Goal: Task Accomplishment & Management: Use online tool/utility

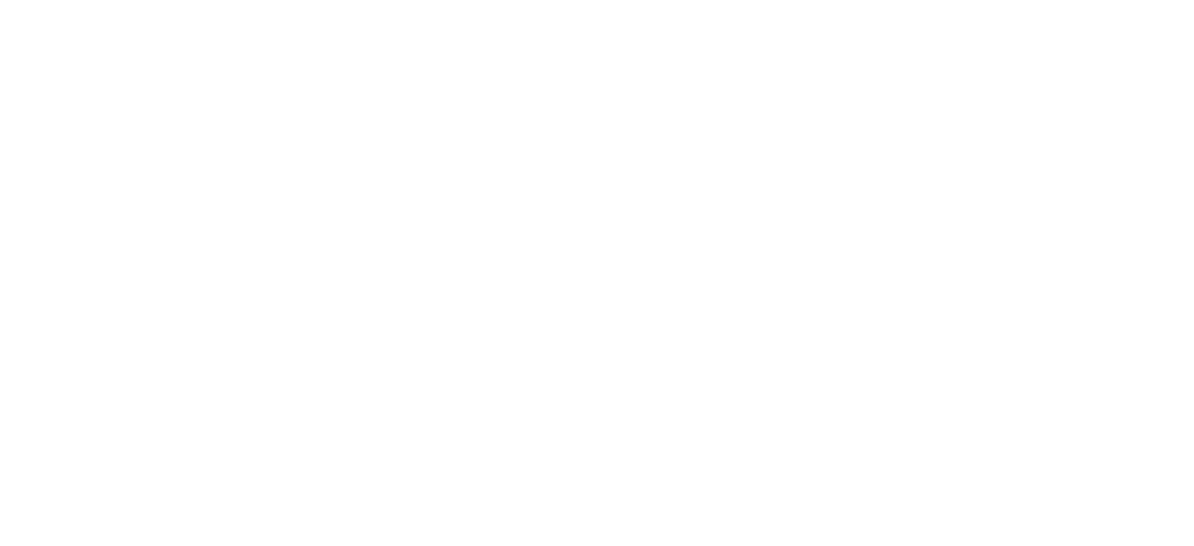
type input "b0dbb3b92abe51c0a200421dabcc31d5eeb9cbda50854e8bbcee9f88c8f391b2"
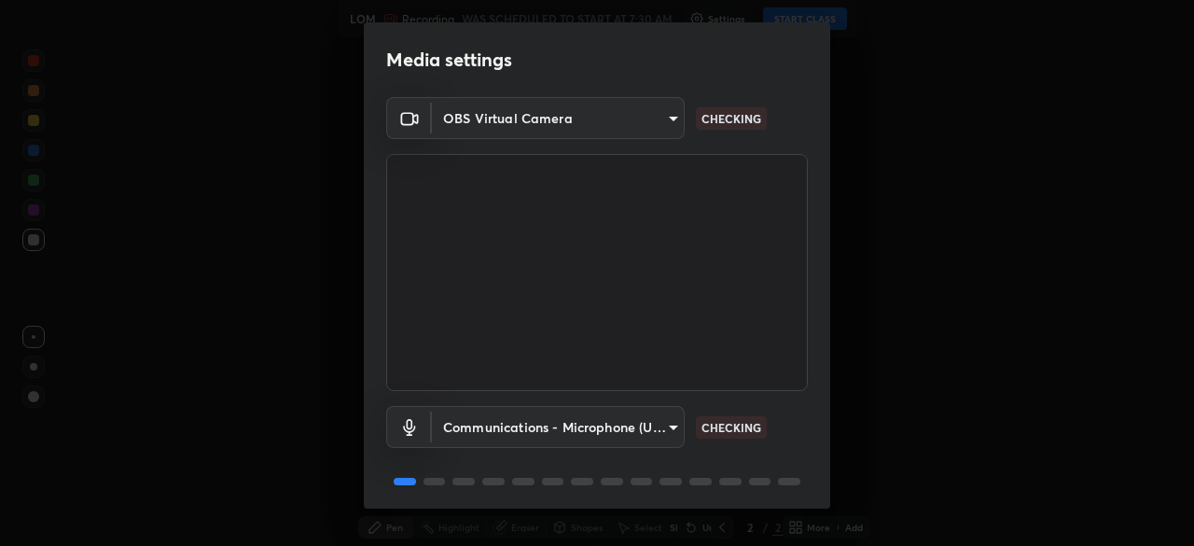
scroll to position [66, 0]
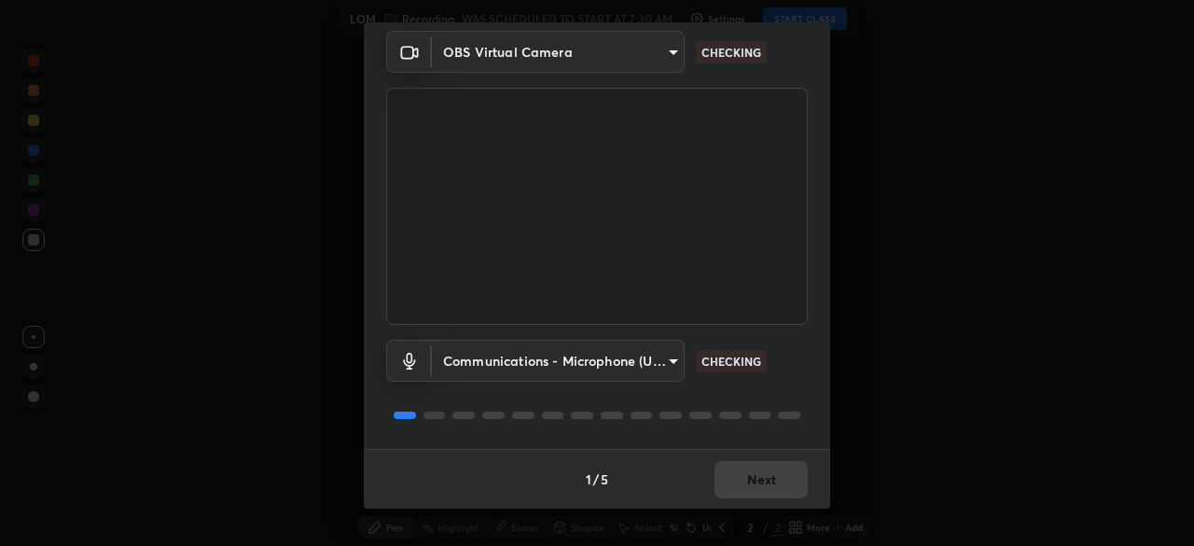
click at [648, 353] on body "Erase all LOM Recording WAS SCHEDULED TO START AT 7:30 AM Settings START CLASS …" at bounding box center [597, 273] width 1194 height 546
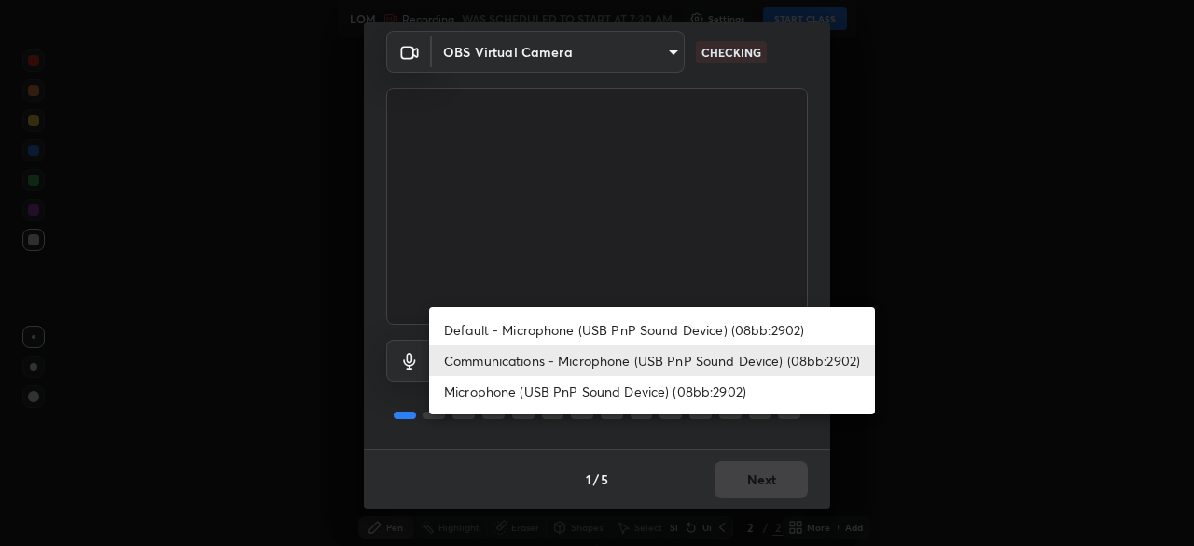
click at [613, 396] on li "Microphone (USB PnP Sound Device) (08bb:2902)" at bounding box center [652, 391] width 446 height 31
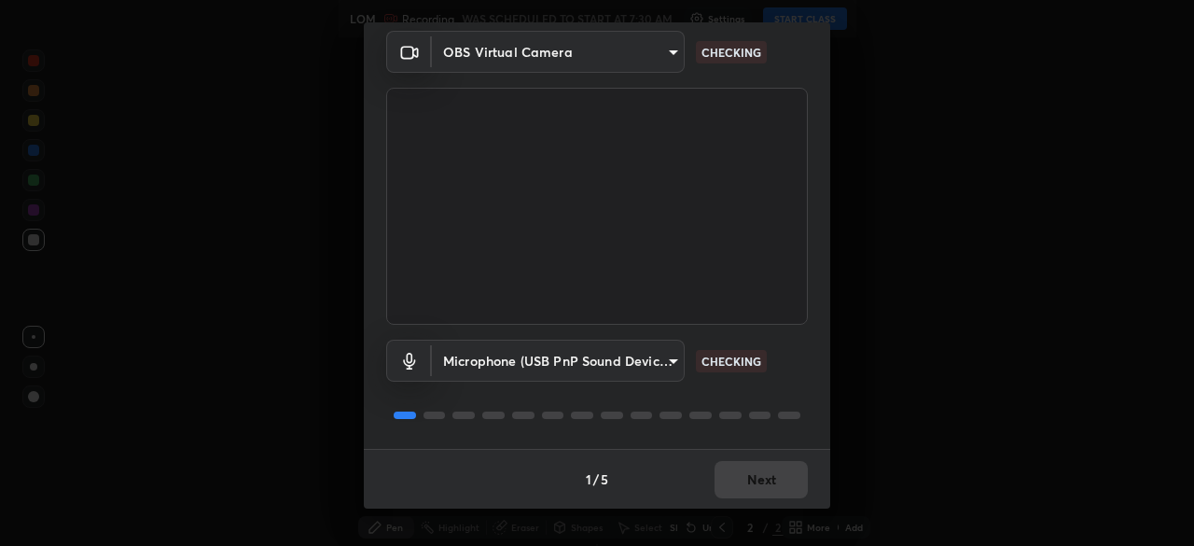
click at [621, 364] on body "Erase all LOM Recording WAS SCHEDULED TO START AT 7:30 AM Settings START CLASS …" at bounding box center [597, 273] width 1194 height 546
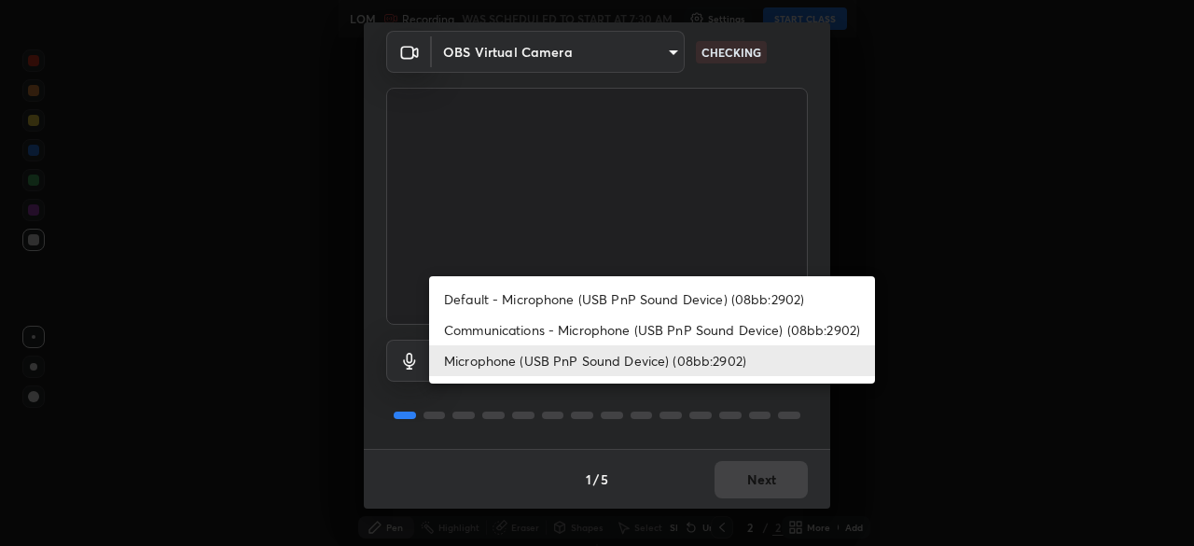
click at [637, 326] on li "Communications - Microphone (USB PnP Sound Device) (08bb:2902)" at bounding box center [652, 329] width 446 height 31
type input "communications"
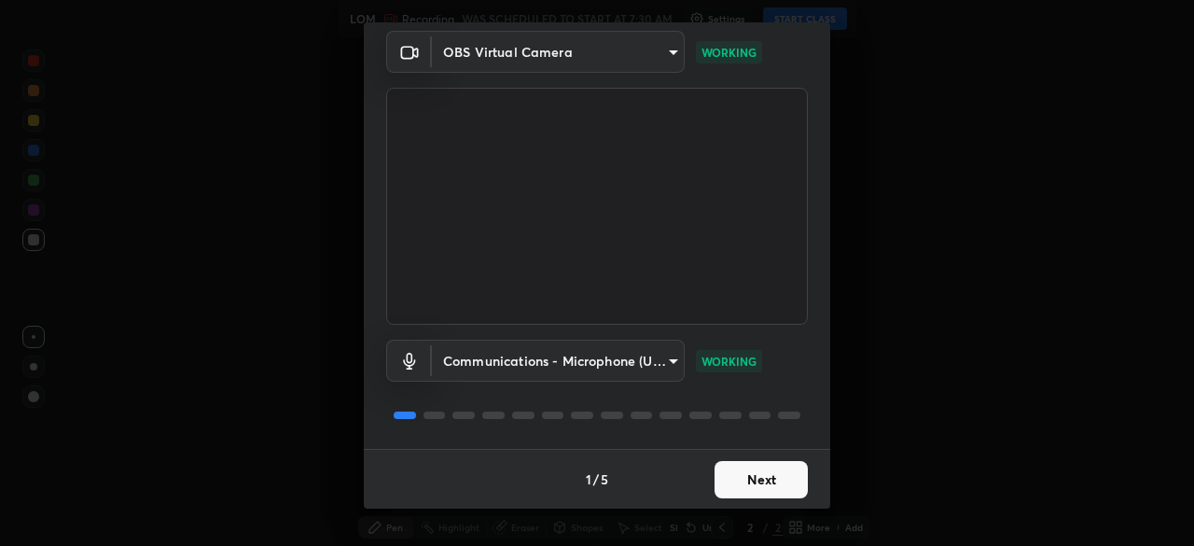
click at [776, 477] on button "Next" at bounding box center [760, 479] width 93 height 37
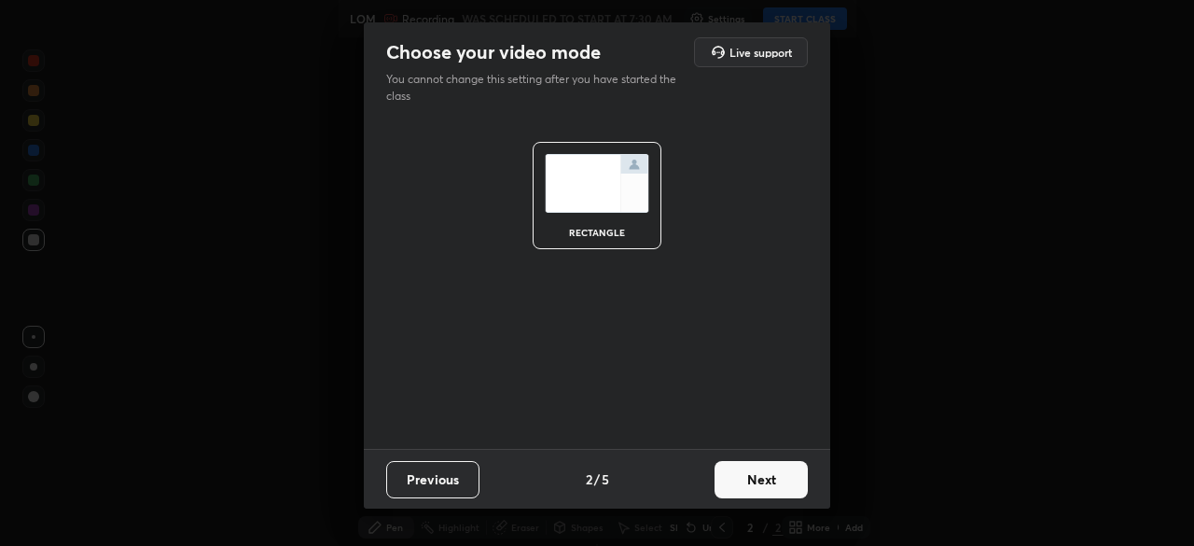
scroll to position [0, 0]
click at [772, 480] on button "Next" at bounding box center [760, 479] width 93 height 37
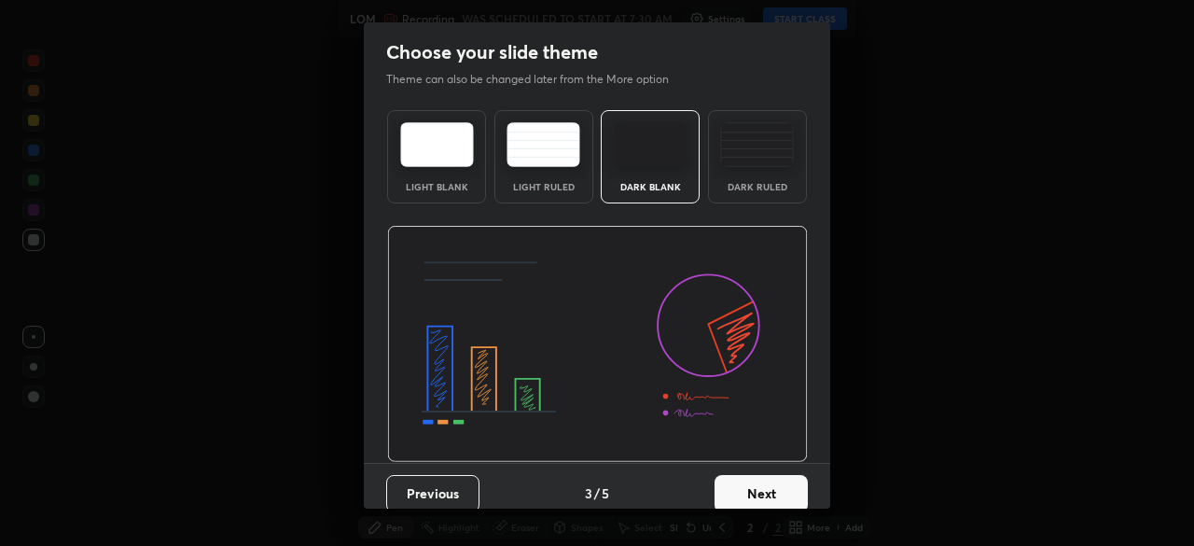
click at [790, 485] on button "Next" at bounding box center [760, 493] width 93 height 37
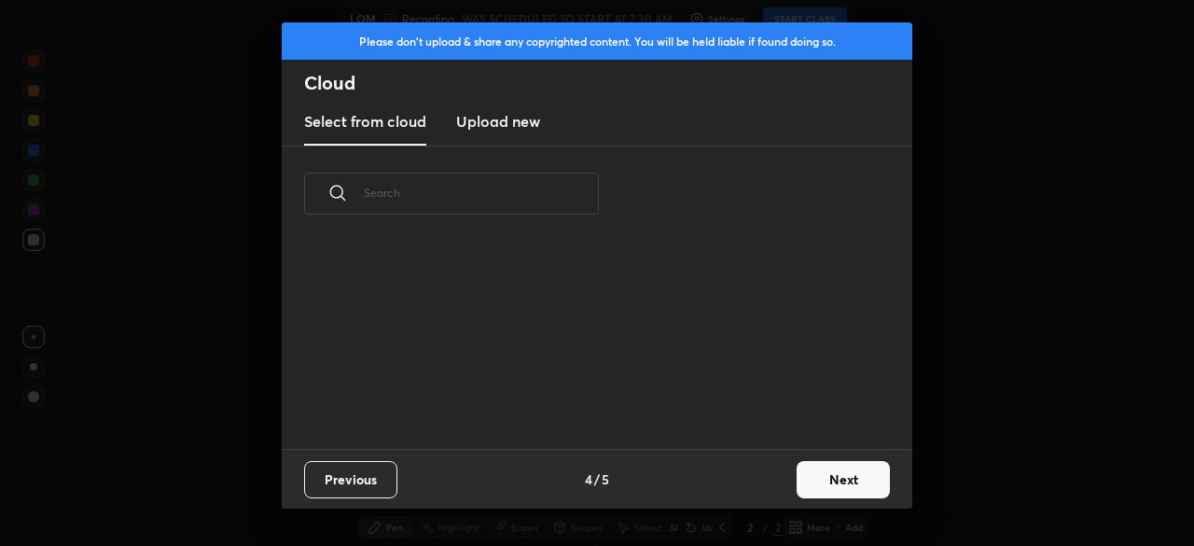
click at [810, 487] on button "Next" at bounding box center [843, 479] width 93 height 37
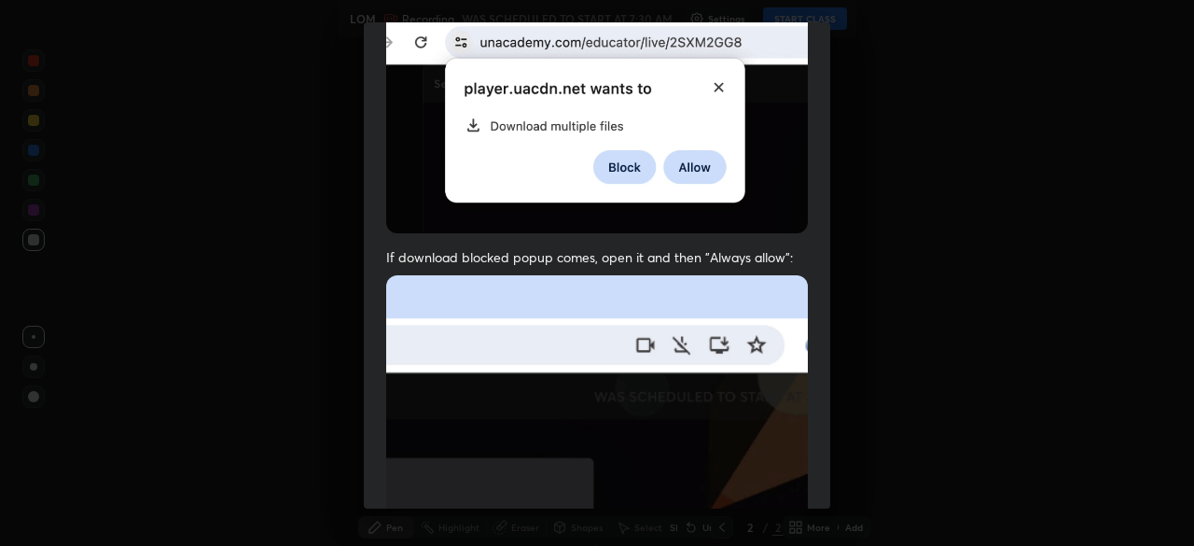
scroll to position [447, 0]
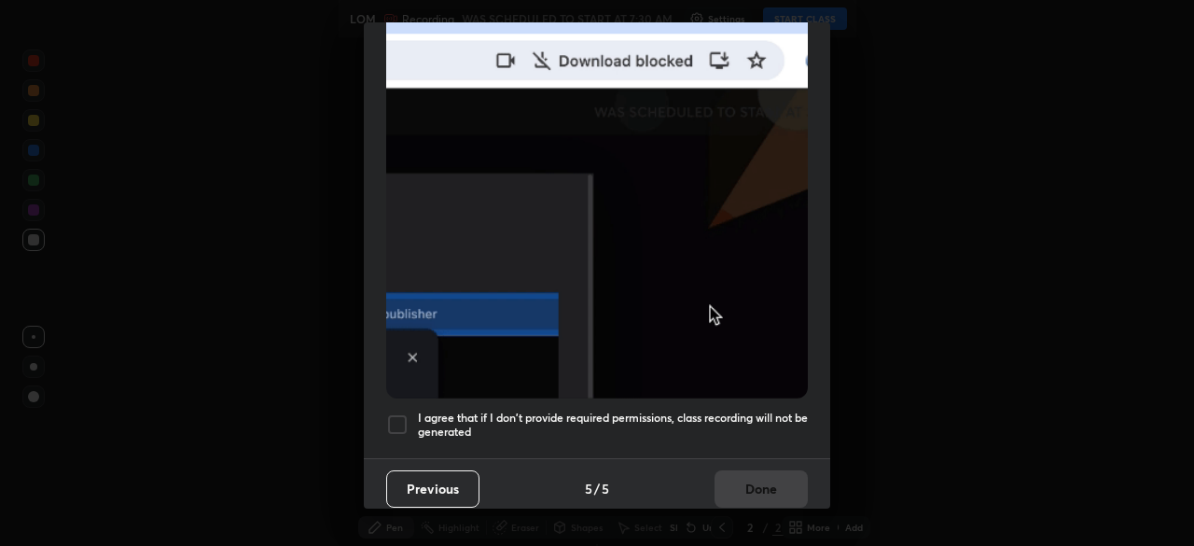
click at [640, 410] on h5 "I agree that if I don't provide required permissions, class recording will not …" at bounding box center [613, 424] width 390 height 29
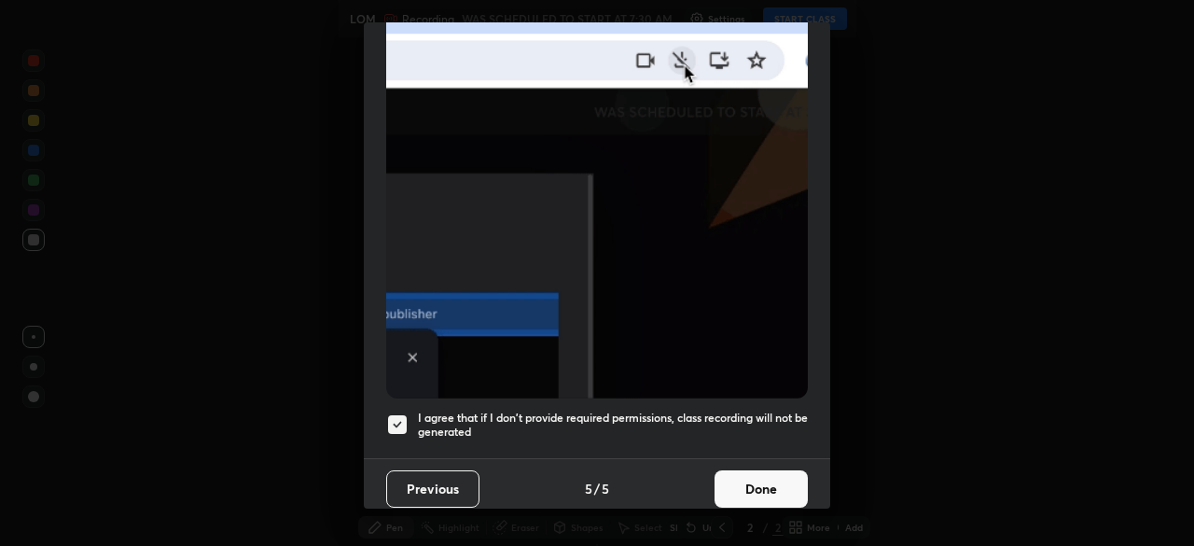
click at [749, 470] on button "Done" at bounding box center [760, 488] width 93 height 37
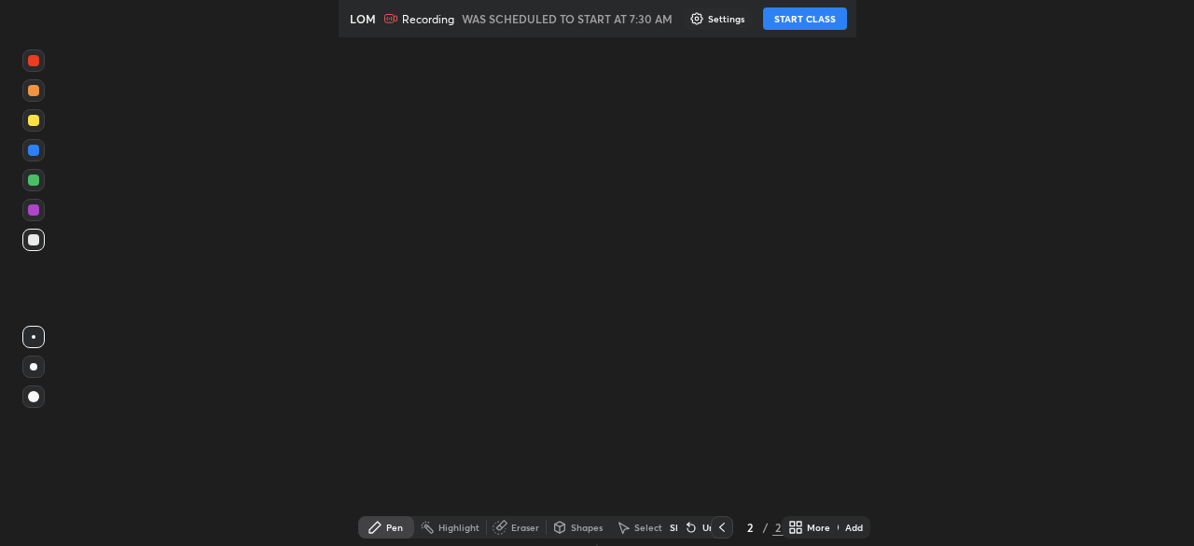
click at [838, 524] on img at bounding box center [833, 527] width 15 height 15
click at [820, 21] on button "START CLASS" at bounding box center [805, 18] width 84 height 22
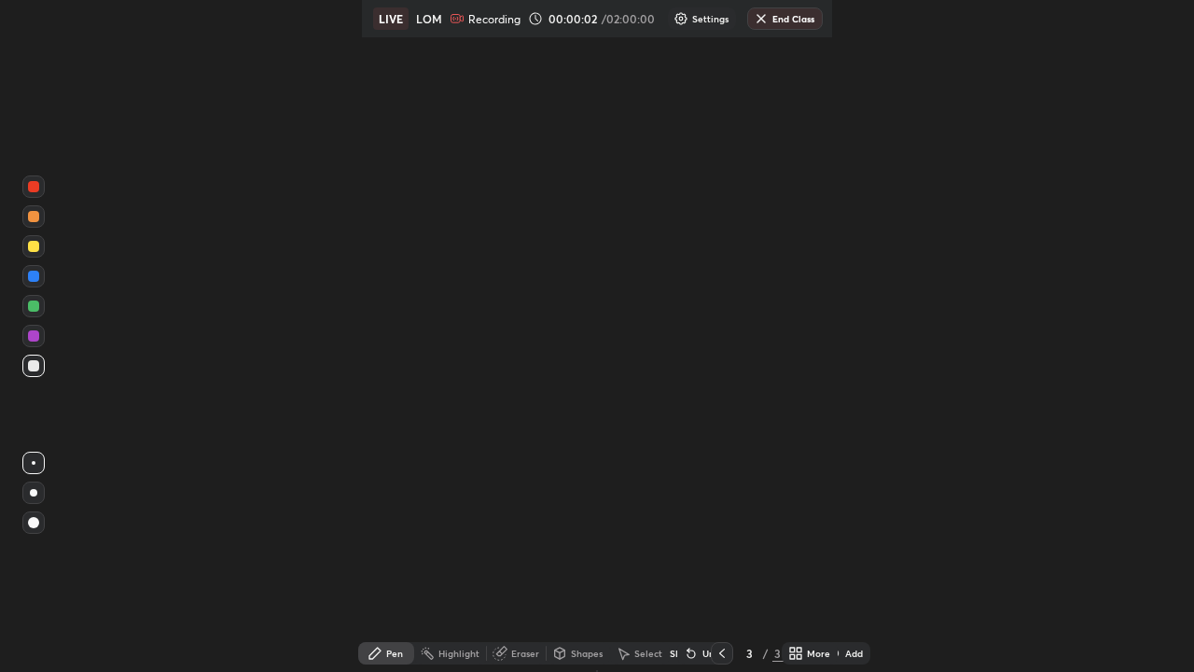
click at [808, 651] on div "More" at bounding box center [818, 652] width 23 height 9
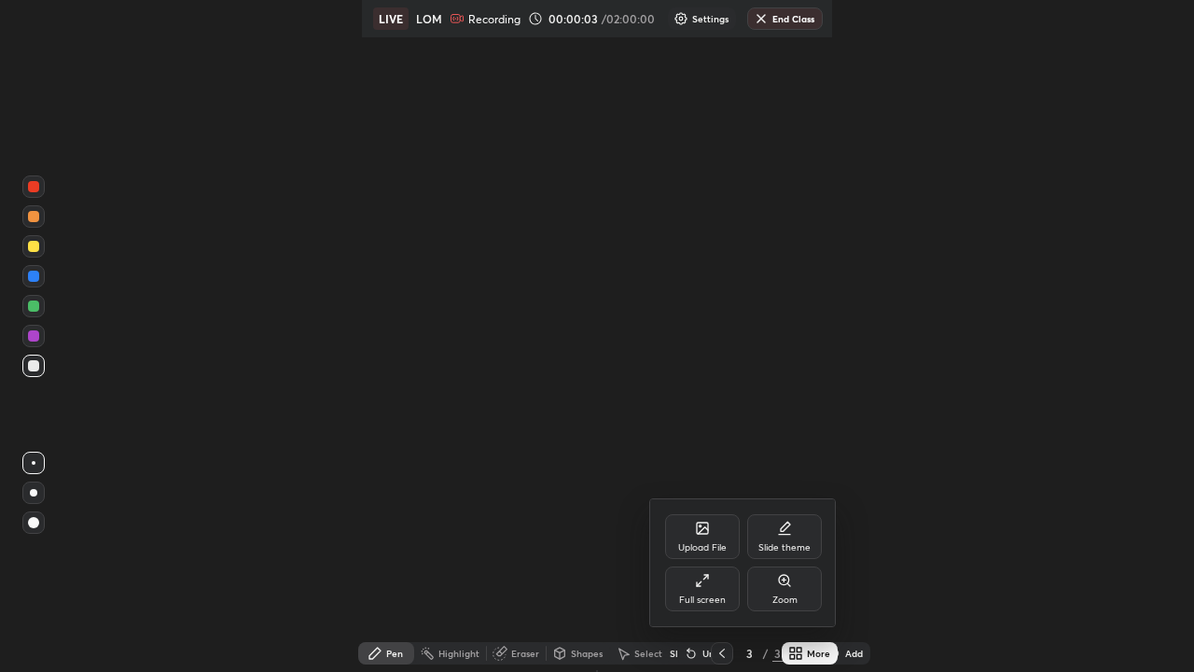
click at [708, 590] on div "Full screen" at bounding box center [702, 588] width 75 height 45
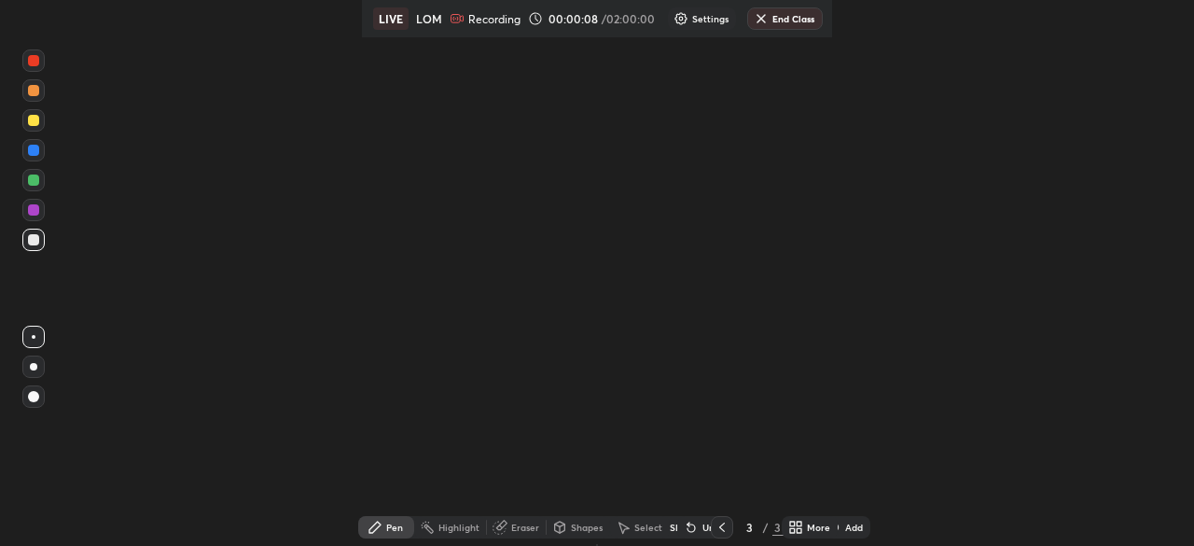
click at [805, 532] on div "More" at bounding box center [810, 527] width 56 height 22
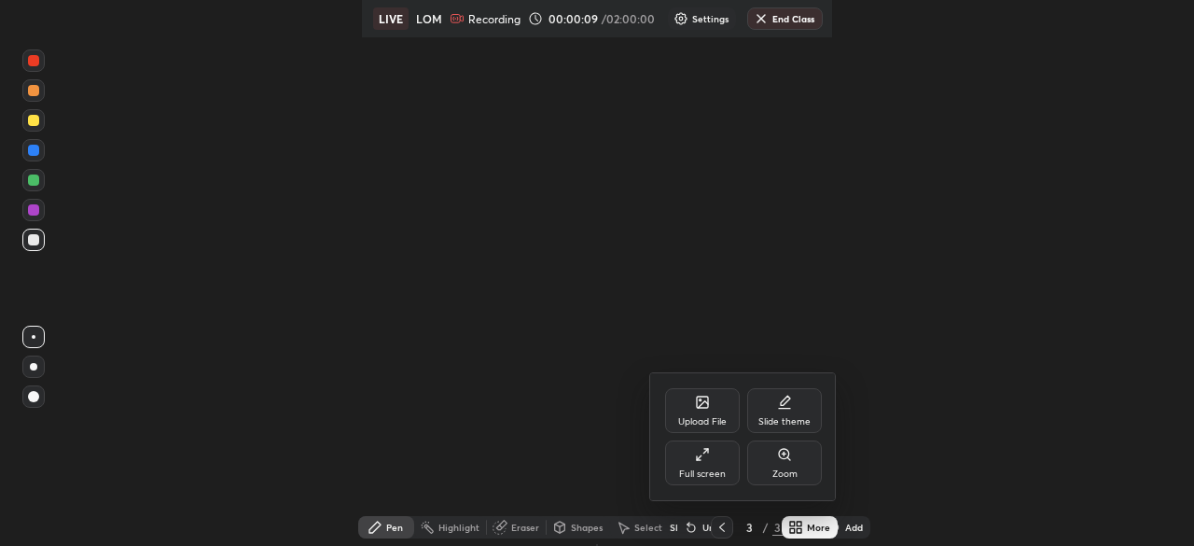
click at [711, 466] on div "Full screen" at bounding box center [702, 462] width 75 height 45
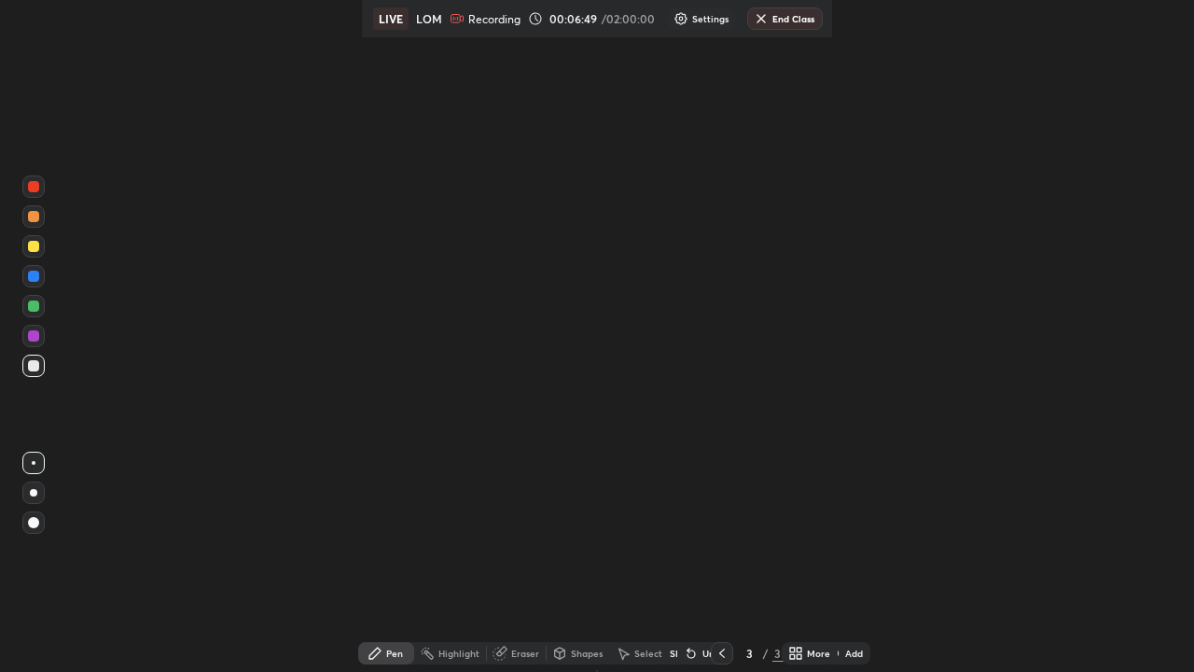
click at [852, 653] on div "Add" at bounding box center [854, 652] width 18 height 9
click at [518, 657] on div "Eraser" at bounding box center [525, 652] width 28 height 9
click at [398, 645] on div "Pen" at bounding box center [386, 653] width 56 height 22
click at [808, 656] on div "More" at bounding box center [818, 652] width 23 height 9
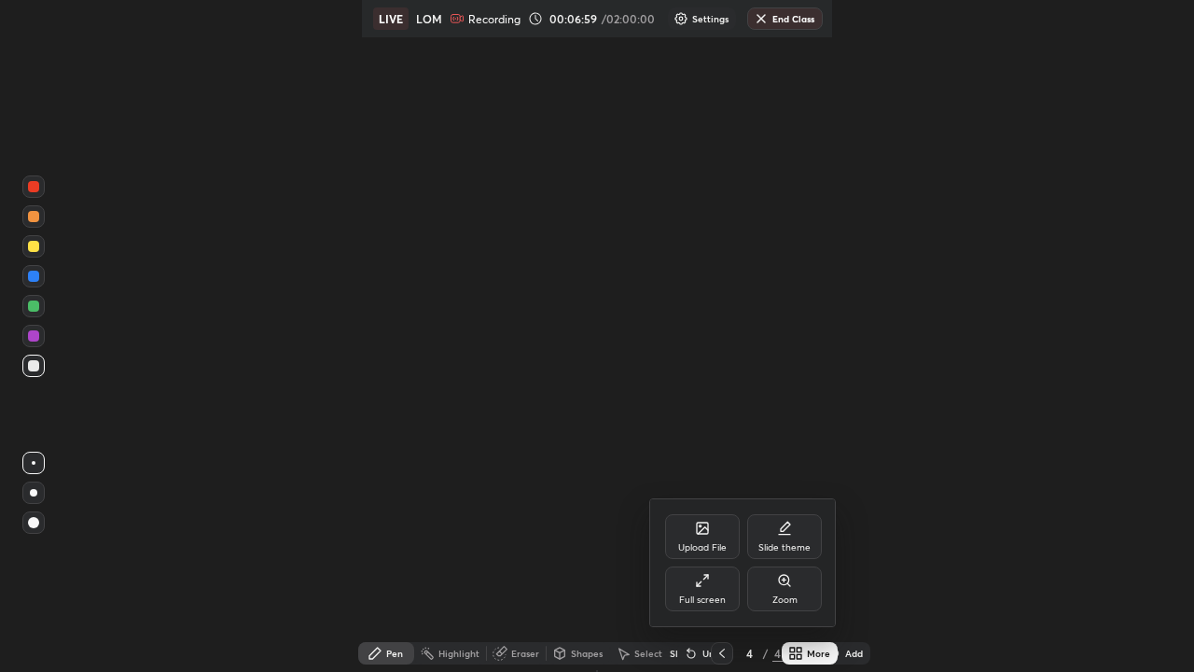
click at [713, 591] on div "Full screen" at bounding box center [702, 588] width 75 height 45
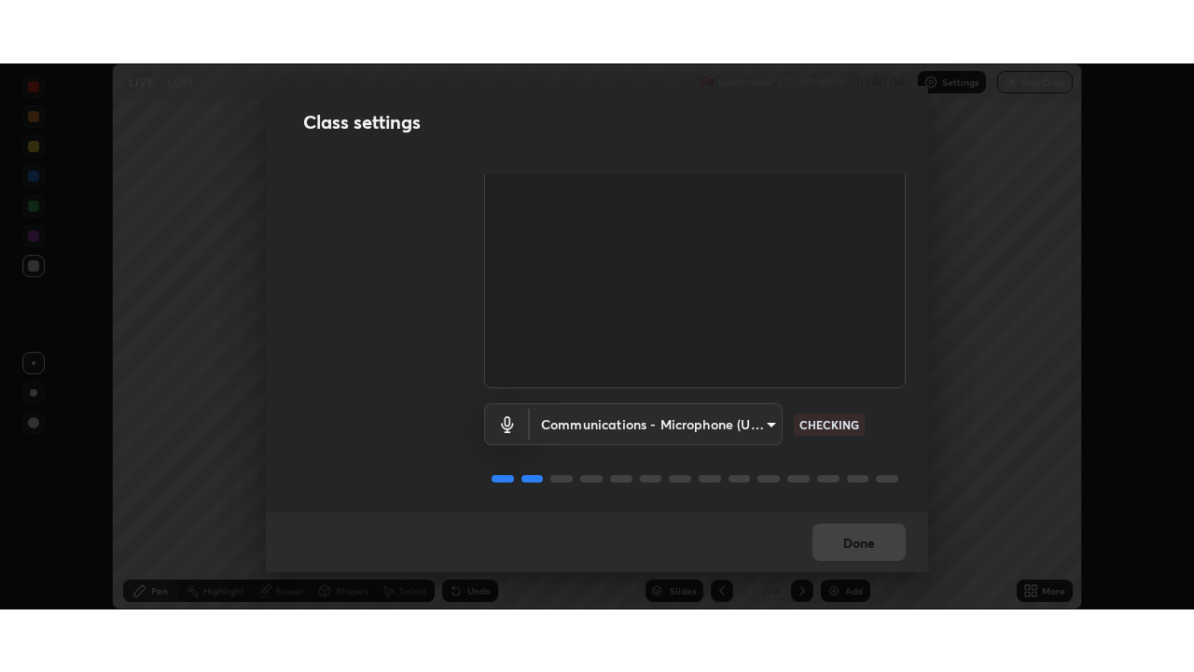
scroll to position [85, 0]
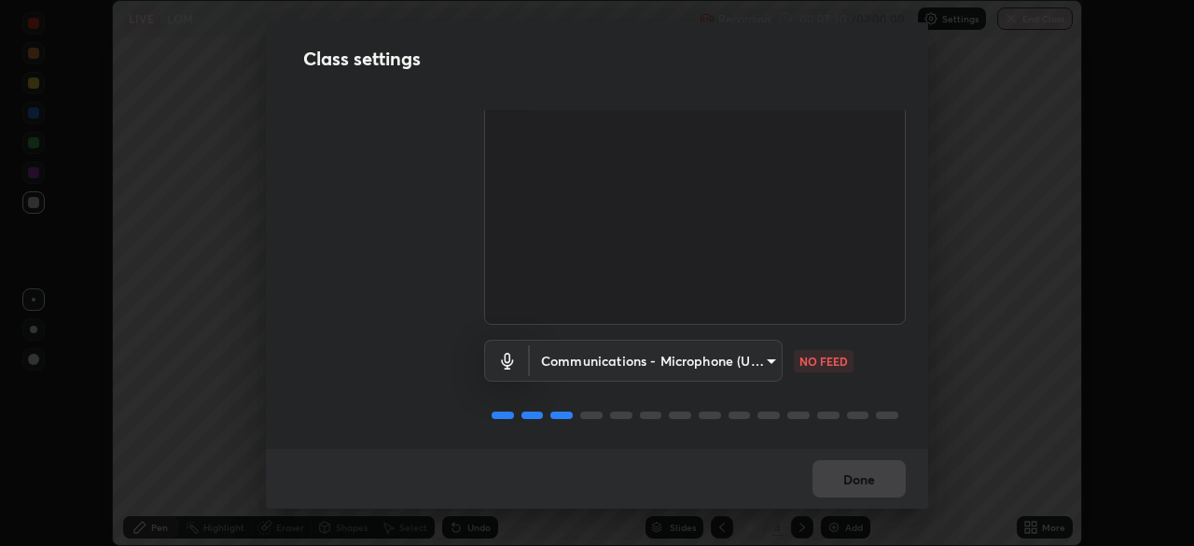
click at [661, 361] on body "Erase all LIVE LOM Recording 00:07:30 / 02:00:00 Settings End Class Setting up …" at bounding box center [597, 273] width 1194 height 546
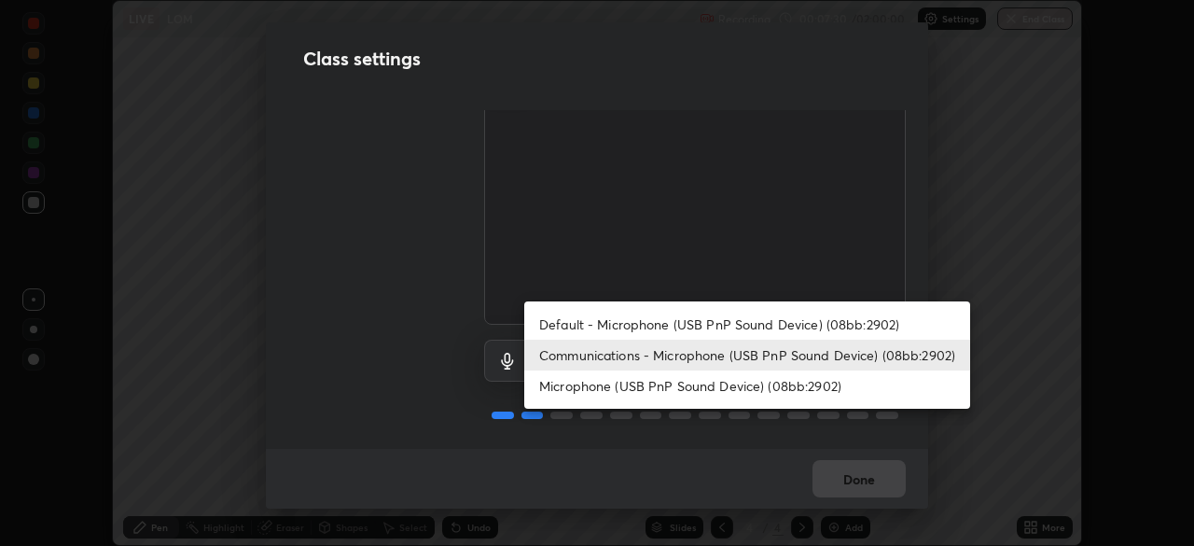
click at [651, 388] on li "Microphone (USB PnP Sound Device) (08bb:2902)" at bounding box center [747, 385] width 446 height 31
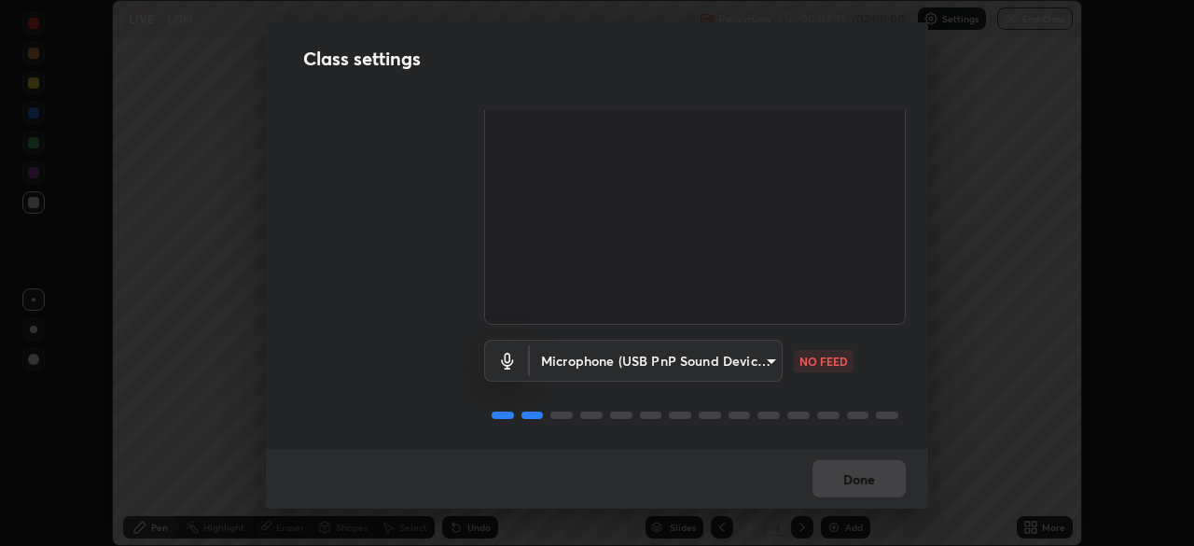
click at [645, 364] on body "Erase all LIVE LOM Recording 00:07:31 / 02:00:00 Settings End Class Setting up …" at bounding box center [597, 273] width 1194 height 546
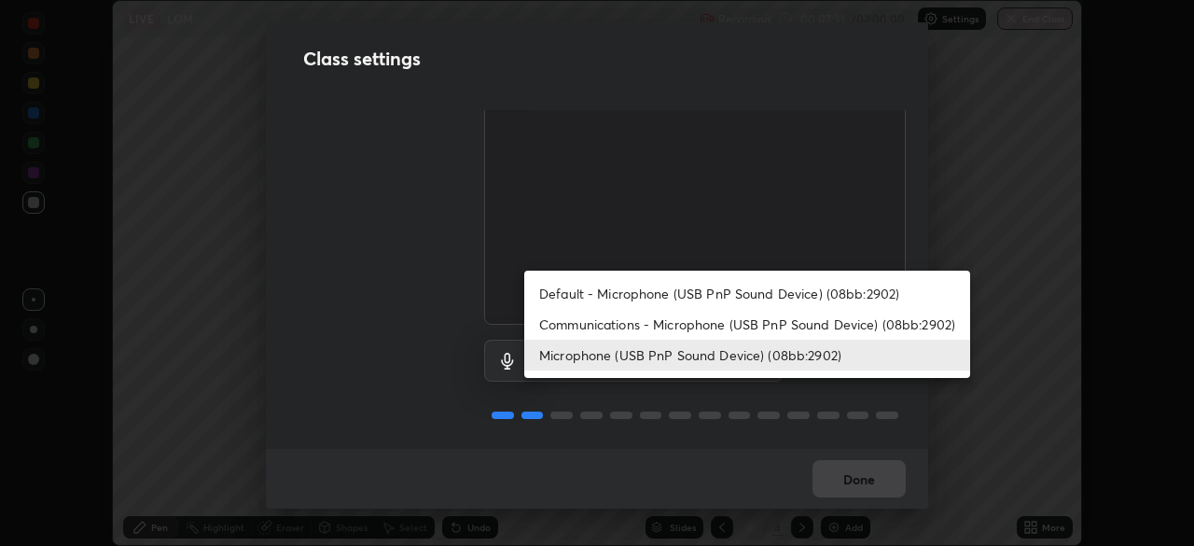
click at [654, 325] on li "Communications - Microphone (USB PnP Sound Device) (08bb:2902)" at bounding box center [747, 324] width 446 height 31
type input "communications"
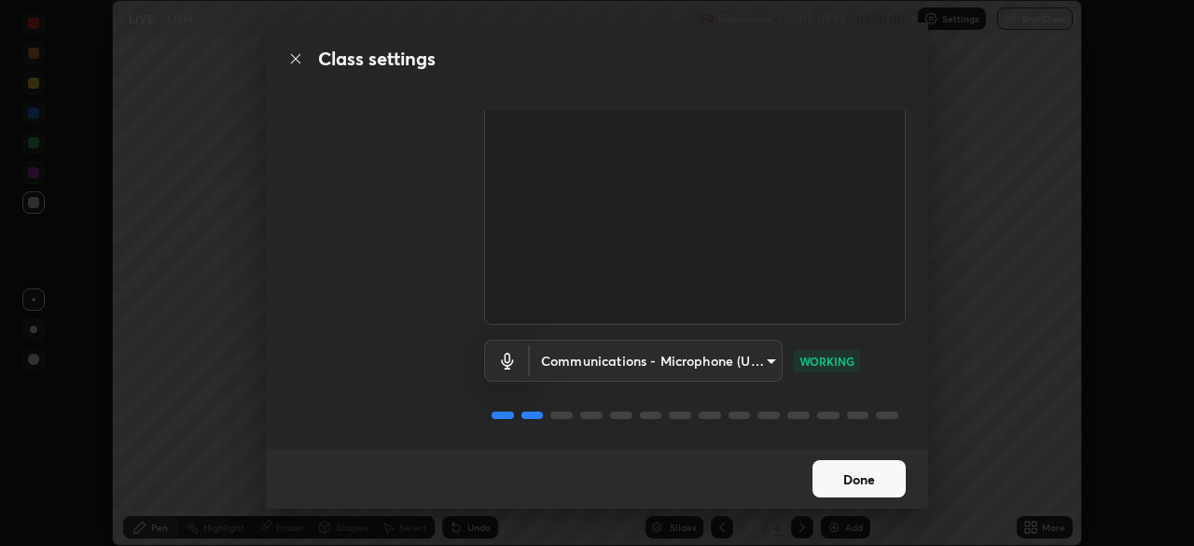
click at [863, 479] on button "Done" at bounding box center [858, 478] width 93 height 37
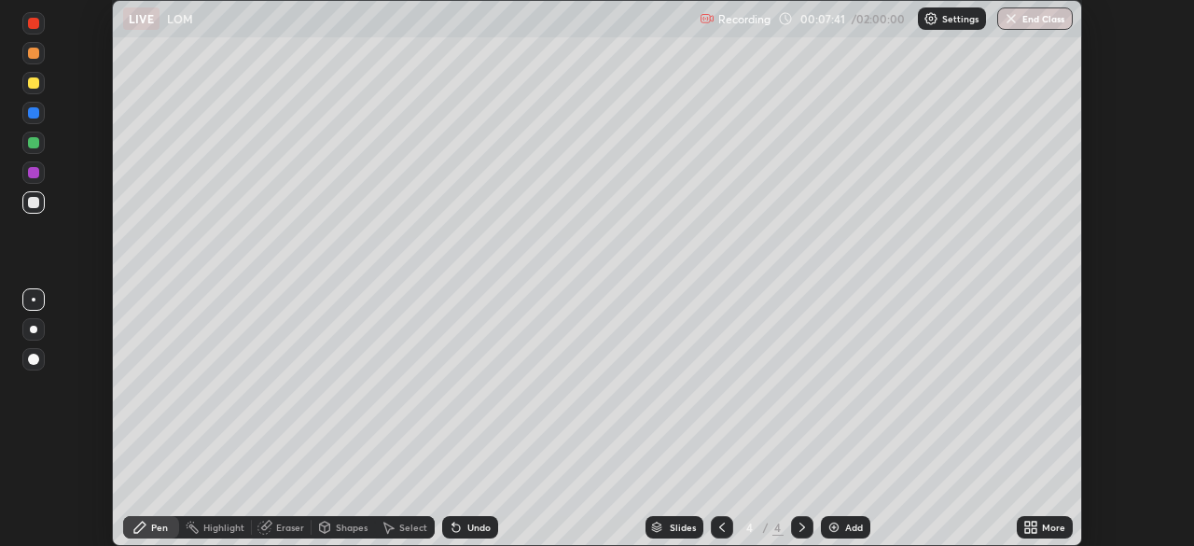
click at [720, 527] on icon at bounding box center [721, 527] width 15 height 15
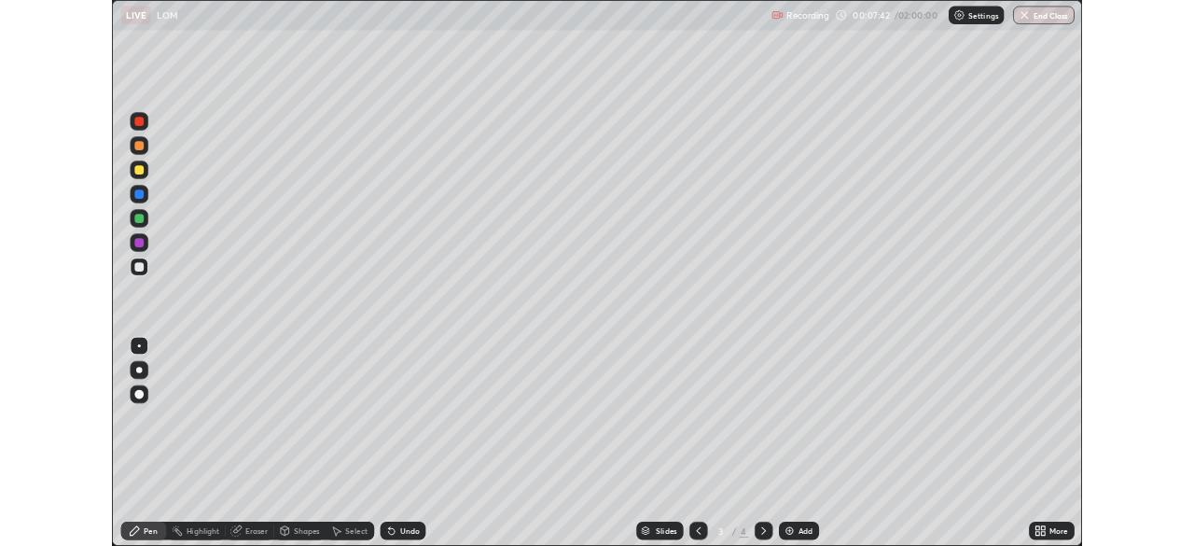
scroll to position [672, 1194]
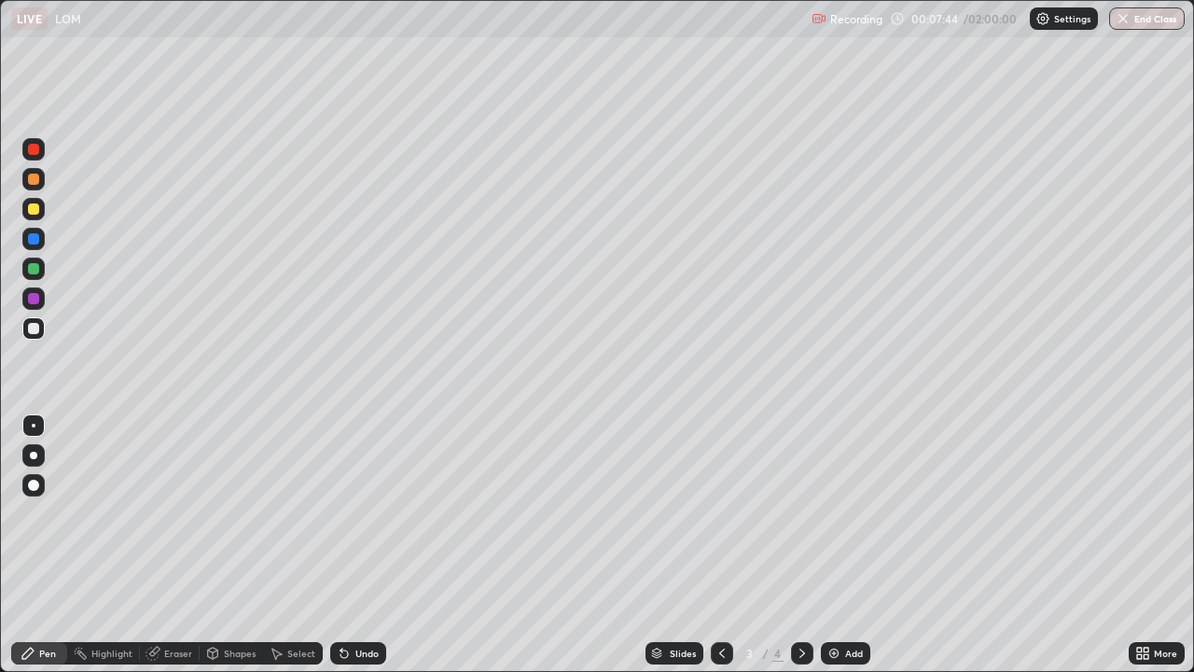
click at [1164, 545] on div "More" at bounding box center [1165, 652] width 23 height 9
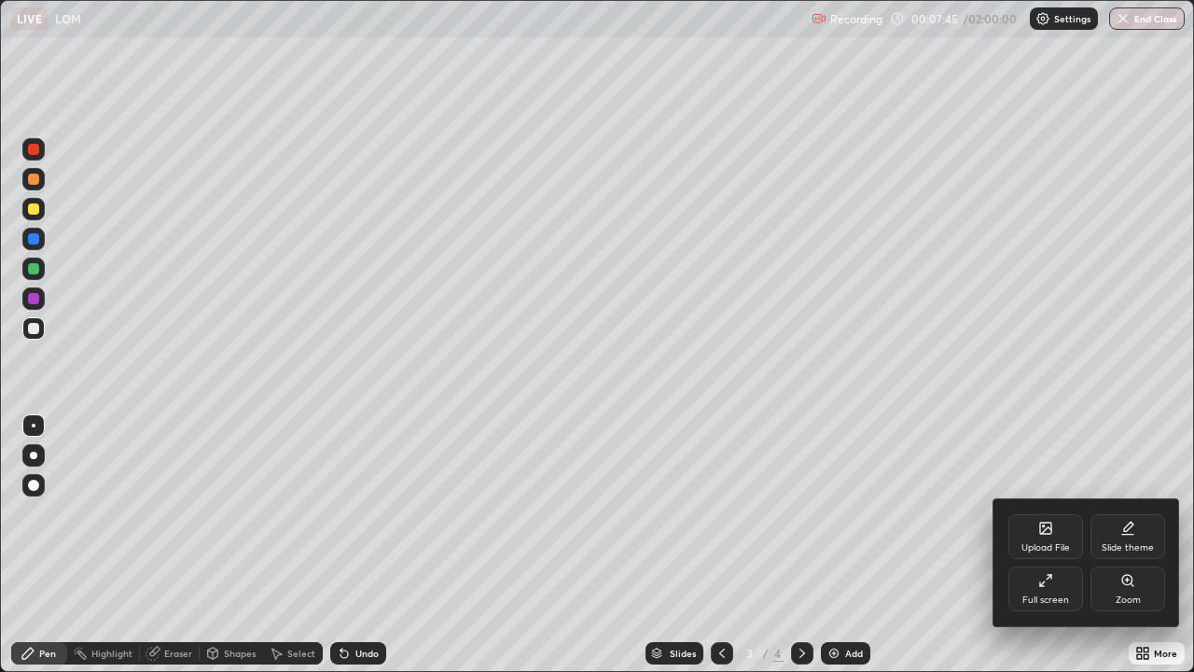
click at [1042, 545] on div "Full screen" at bounding box center [1045, 588] width 75 height 45
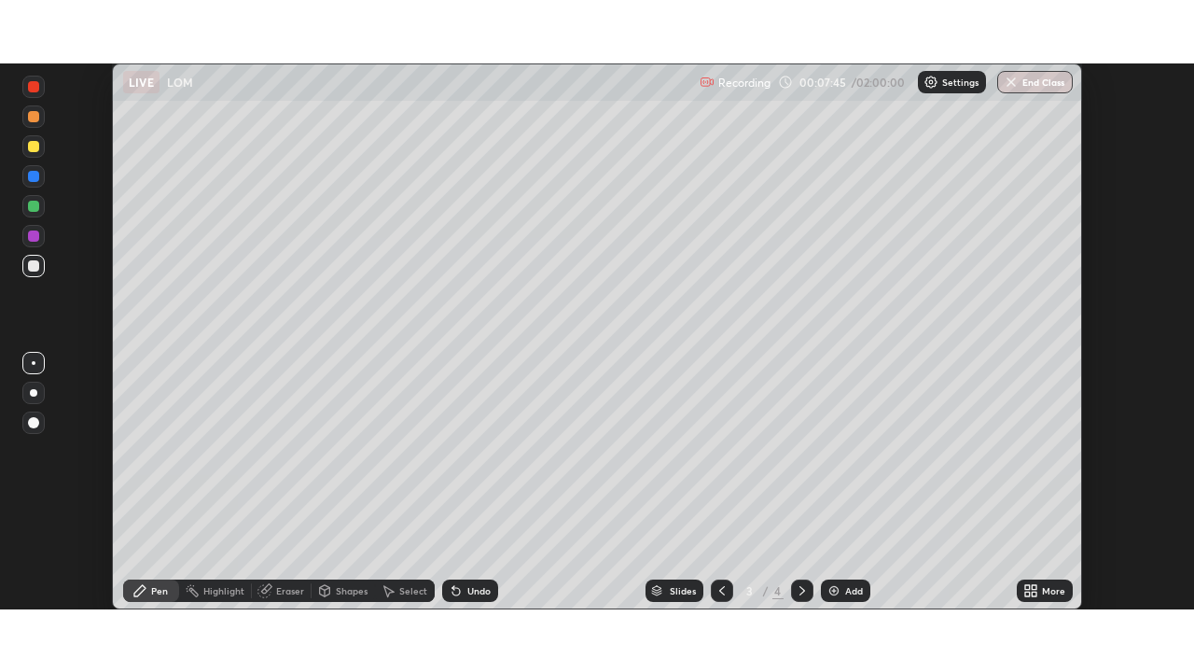
scroll to position [92724, 92076]
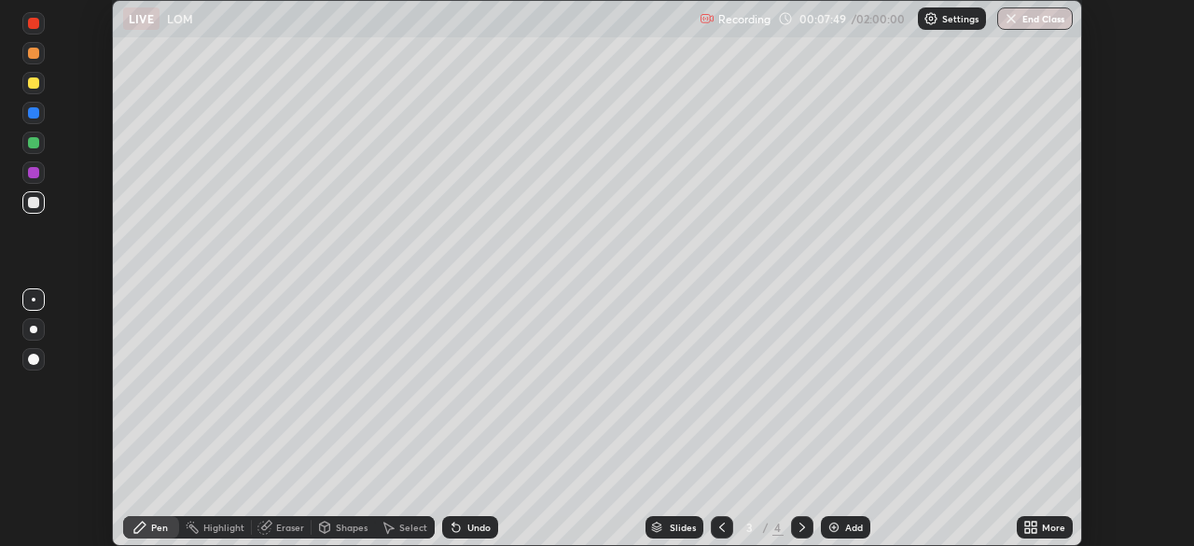
click at [1048, 529] on div "More" at bounding box center [1053, 526] width 23 height 9
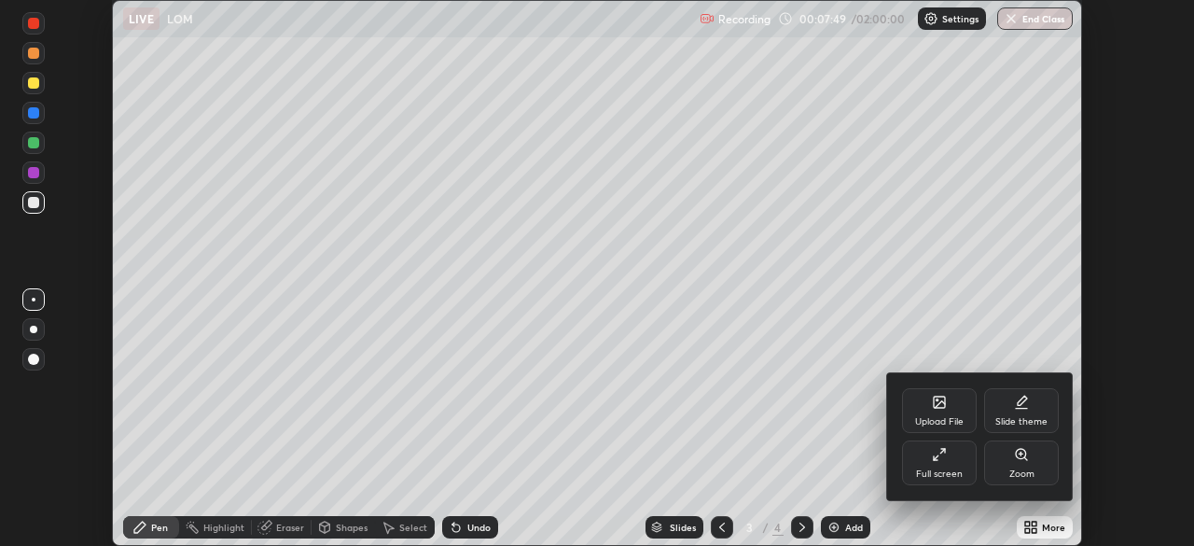
click at [936, 481] on div "Full screen" at bounding box center [939, 462] width 75 height 45
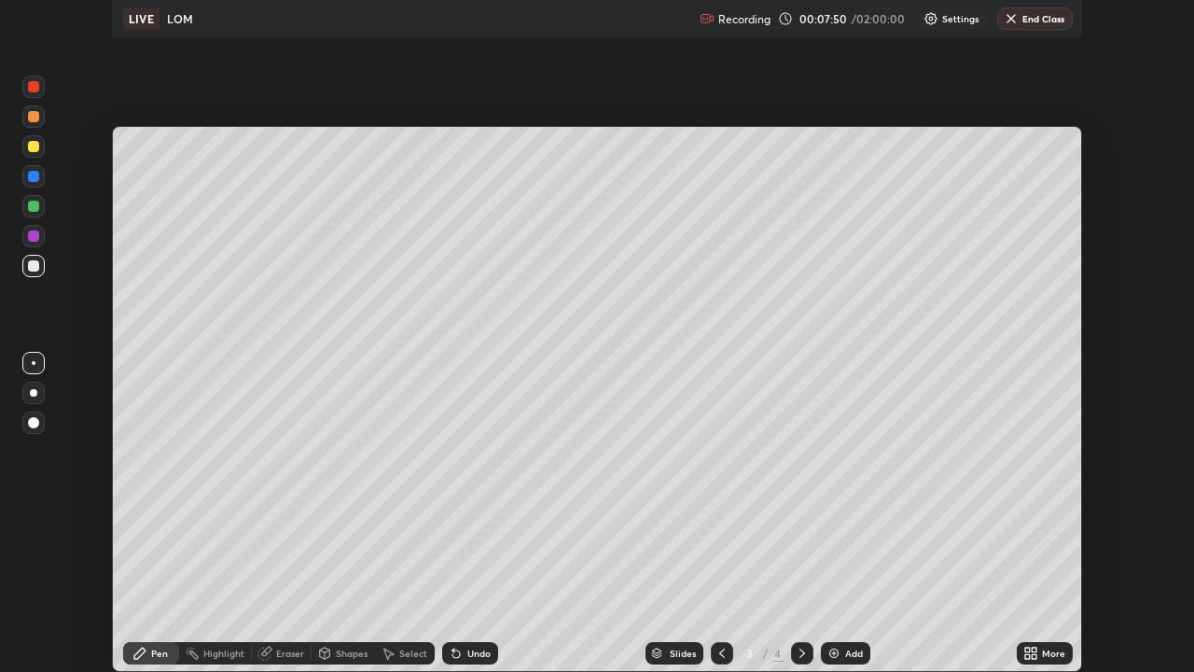
scroll to position [672, 1194]
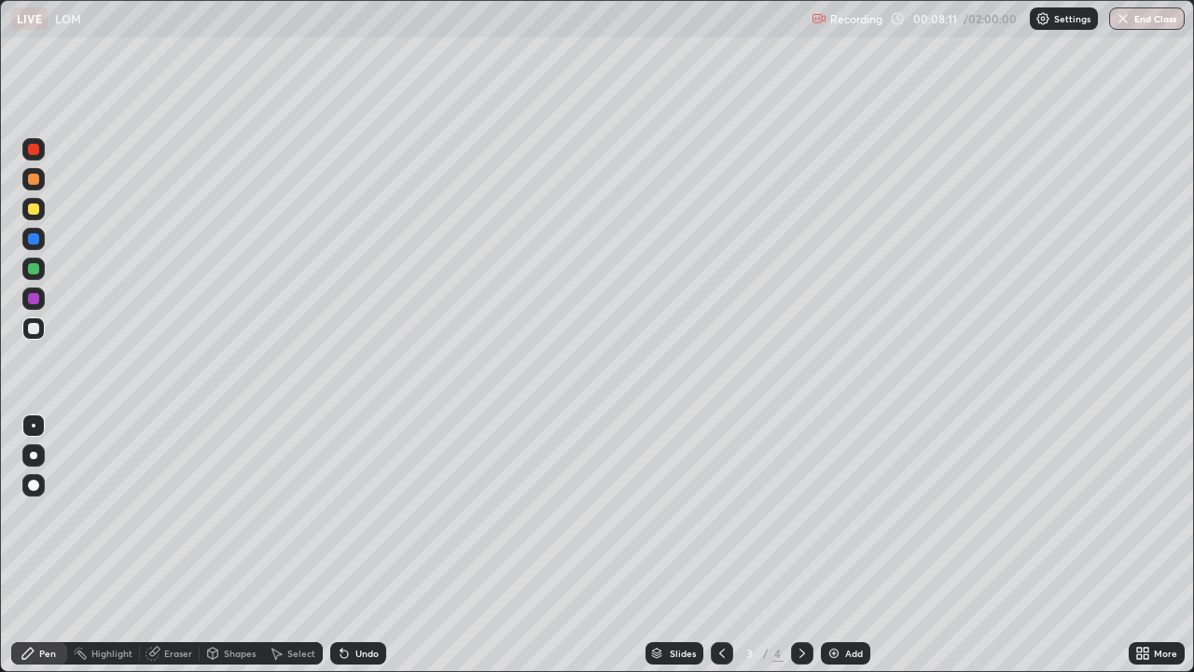
click at [173, 545] on div "Eraser" at bounding box center [178, 652] width 28 height 9
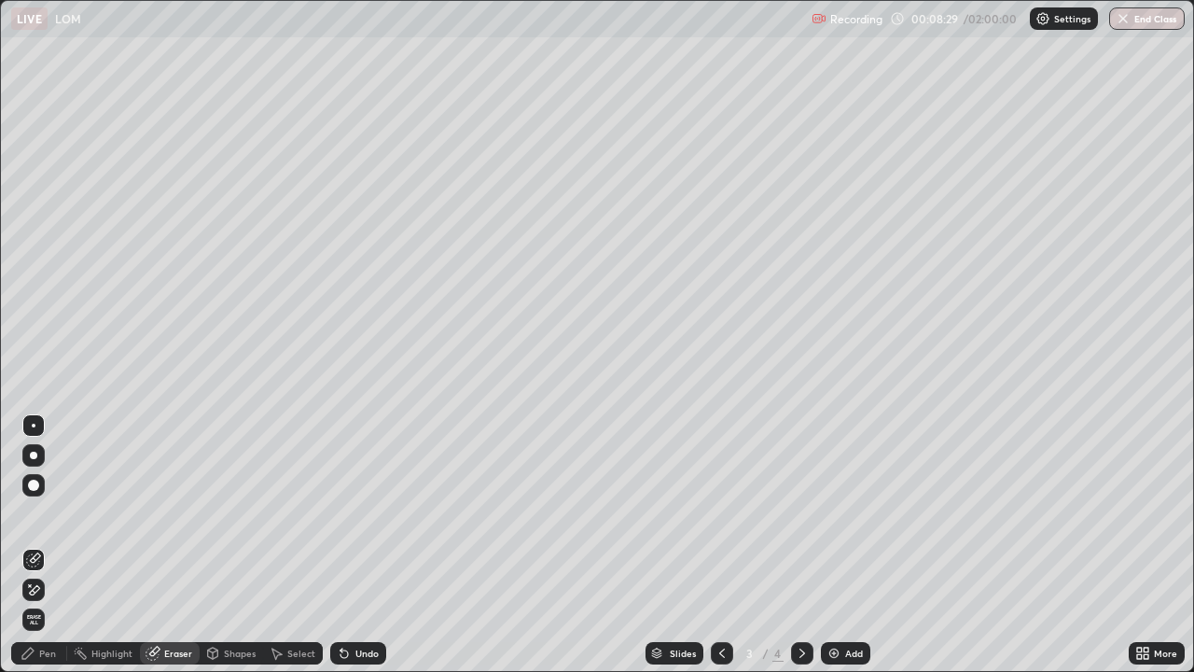
click at [43, 545] on div "Pen" at bounding box center [47, 652] width 17 height 9
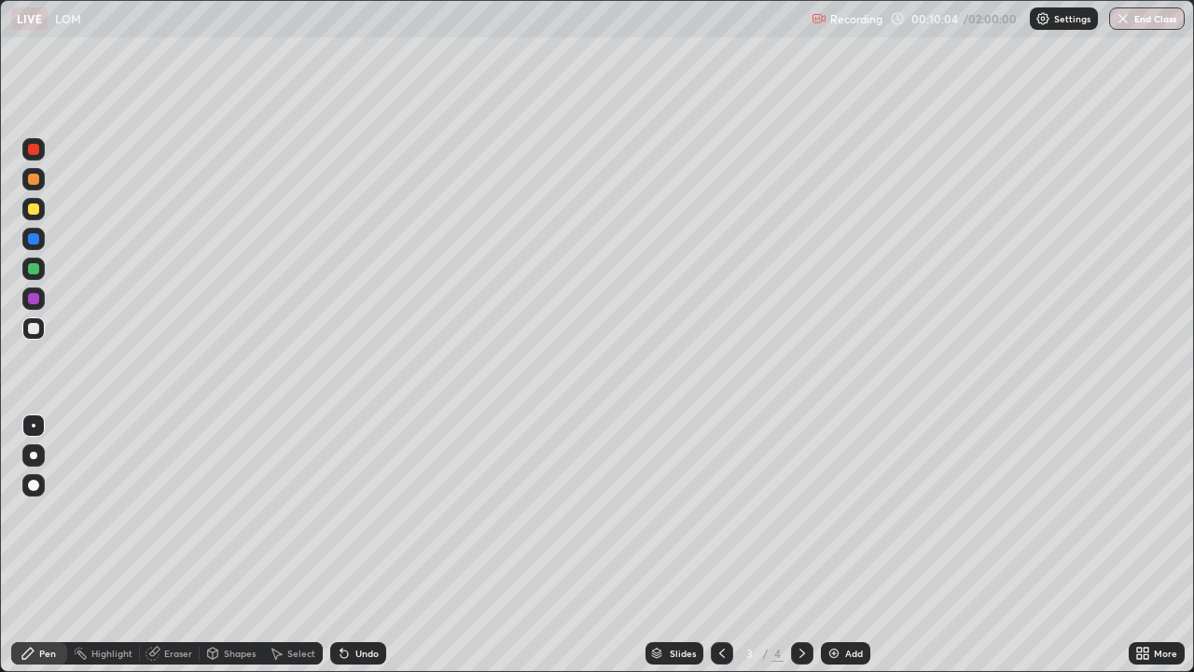
click at [800, 545] on icon at bounding box center [802, 652] width 15 height 15
click at [721, 545] on icon at bounding box center [721, 652] width 15 height 15
click at [800, 545] on icon at bounding box center [802, 652] width 15 height 15
click at [720, 545] on icon at bounding box center [721, 652] width 15 height 15
click at [361, 545] on div "Undo" at bounding box center [366, 652] width 23 height 9
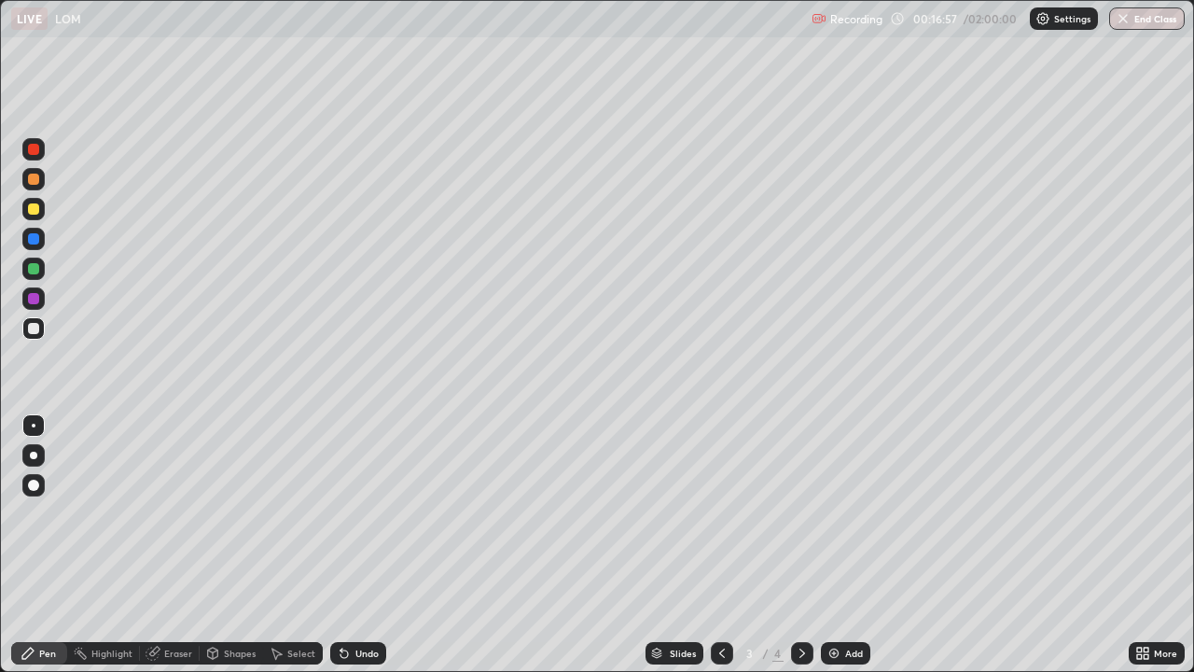
click at [358, 545] on div "Undo" at bounding box center [366, 652] width 23 height 9
click at [365, 545] on div "Undo" at bounding box center [366, 652] width 23 height 9
click at [367, 545] on div "Undo" at bounding box center [366, 652] width 23 height 9
click at [351, 545] on div "Undo" at bounding box center [358, 653] width 56 height 22
click at [349, 545] on div "Undo" at bounding box center [358, 653] width 56 height 22
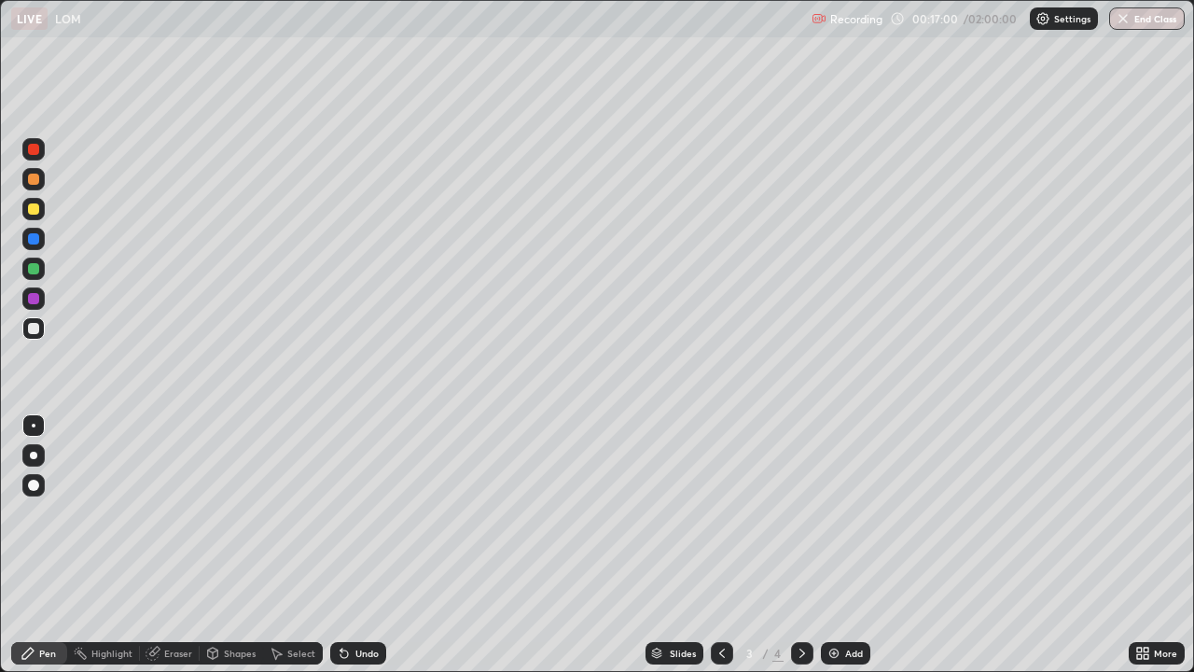
click at [363, 545] on div "Undo" at bounding box center [366, 652] width 23 height 9
click at [364, 545] on div "Undo" at bounding box center [366, 652] width 23 height 9
click at [801, 545] on div at bounding box center [802, 653] width 22 height 22
click at [173, 545] on div "Eraser" at bounding box center [178, 652] width 28 height 9
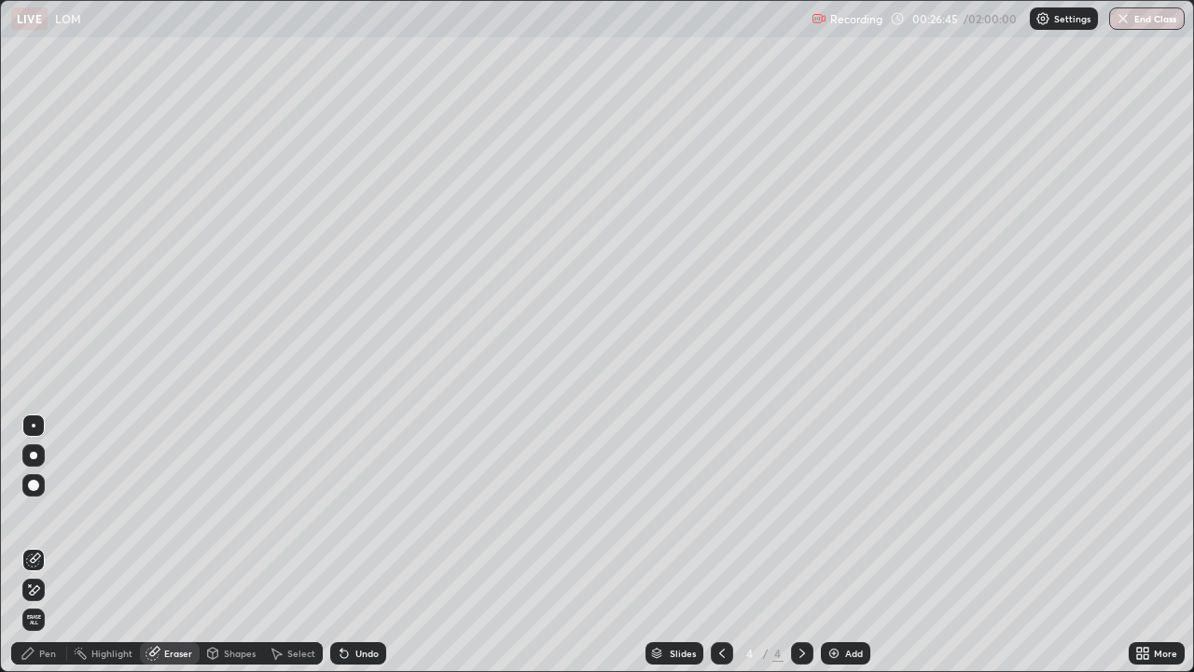
click at [32, 545] on icon at bounding box center [33, 590] width 15 height 16
click at [366, 545] on div "Undo" at bounding box center [366, 652] width 23 height 9
click at [53, 545] on div "Pen" at bounding box center [47, 652] width 17 height 9
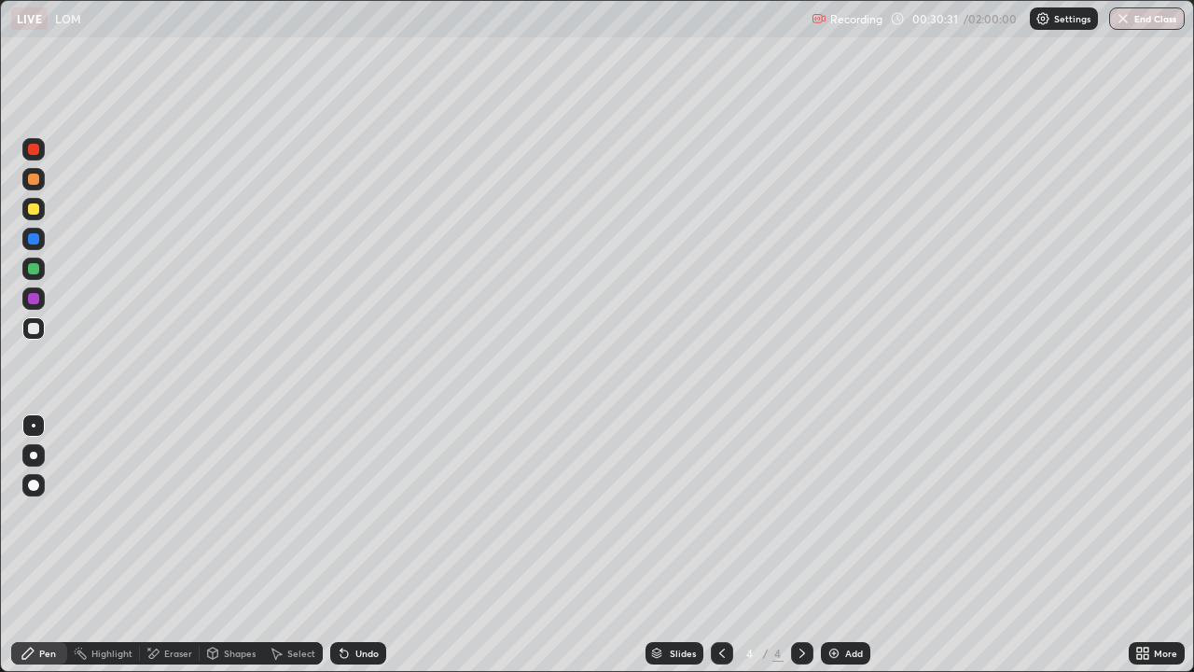
click at [367, 545] on div "Undo" at bounding box center [354, 652] width 63 height 37
click at [857, 545] on div "Add" at bounding box center [854, 652] width 18 height 9
click at [381, 545] on div "Undo" at bounding box center [358, 653] width 56 height 22
click at [720, 545] on icon at bounding box center [721, 652] width 15 height 15
click at [800, 545] on icon at bounding box center [802, 652] width 15 height 15
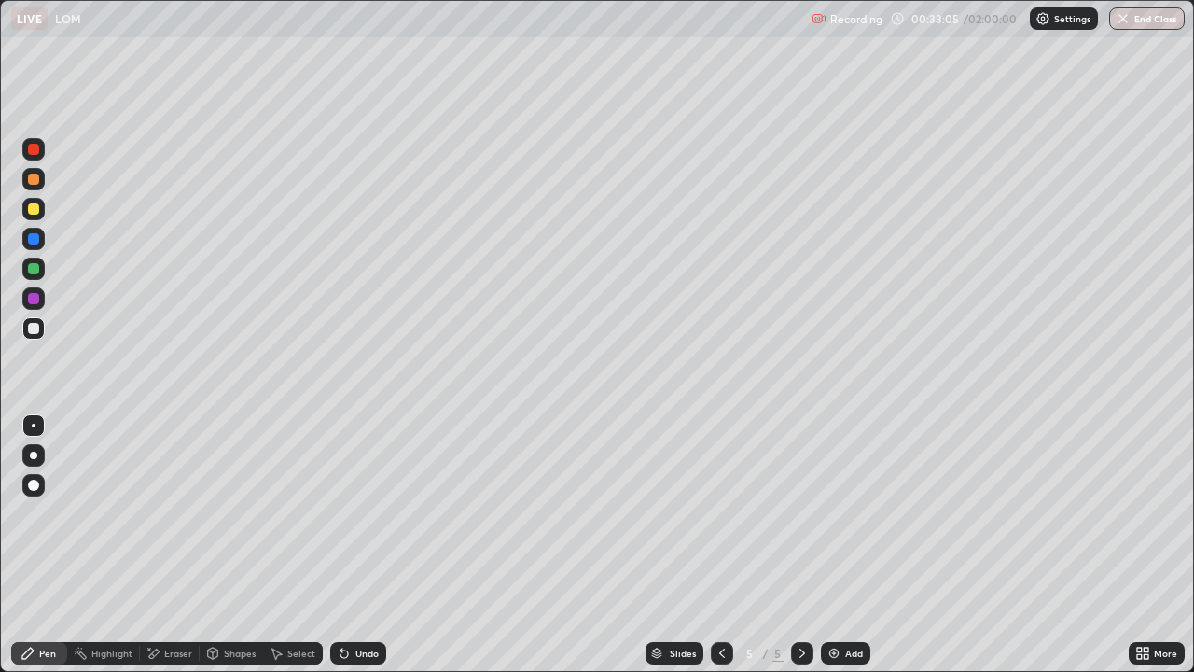
click at [720, 545] on icon at bounding box center [721, 652] width 15 height 15
click at [800, 545] on icon at bounding box center [802, 652] width 15 height 15
click at [853, 545] on div "Add" at bounding box center [845, 653] width 49 height 22
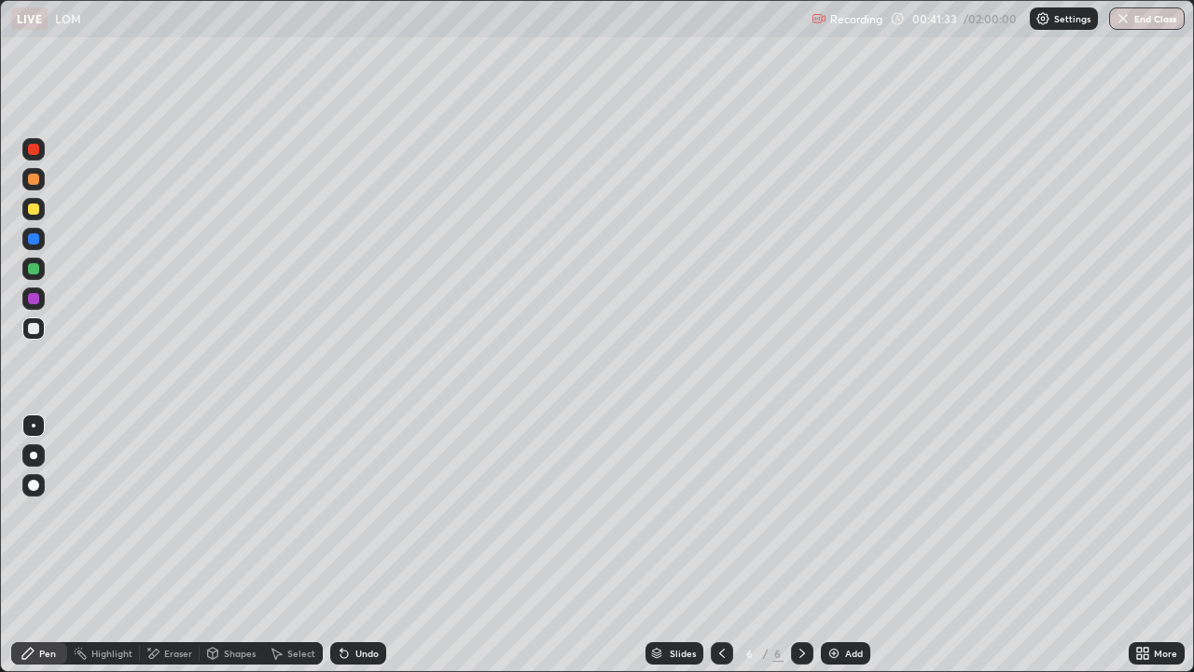
click at [349, 545] on div "Undo" at bounding box center [358, 653] width 56 height 22
click at [358, 545] on div "Undo" at bounding box center [358, 653] width 56 height 22
click at [360, 545] on div "Undo" at bounding box center [358, 653] width 56 height 22
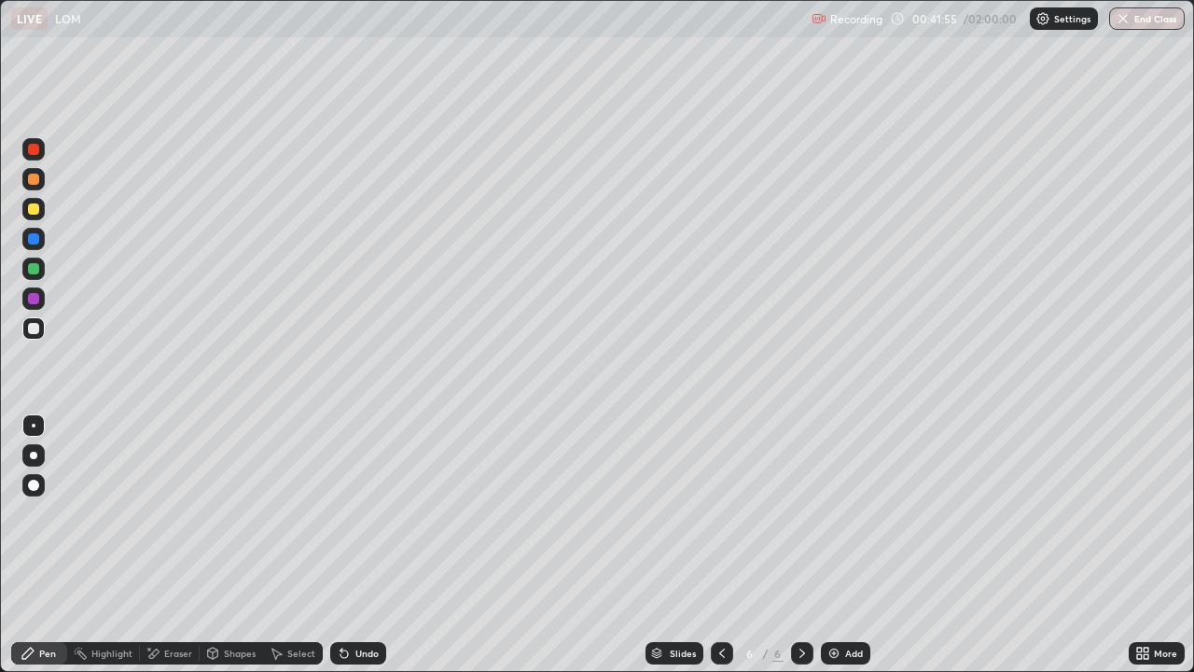
click at [358, 545] on div "Undo" at bounding box center [358, 653] width 56 height 22
click at [360, 545] on div "Undo" at bounding box center [366, 652] width 23 height 9
click at [845, 545] on div "Add" at bounding box center [854, 652] width 18 height 9
click at [720, 545] on icon at bounding box center [721, 652] width 15 height 15
click at [800, 545] on icon at bounding box center [802, 652] width 15 height 15
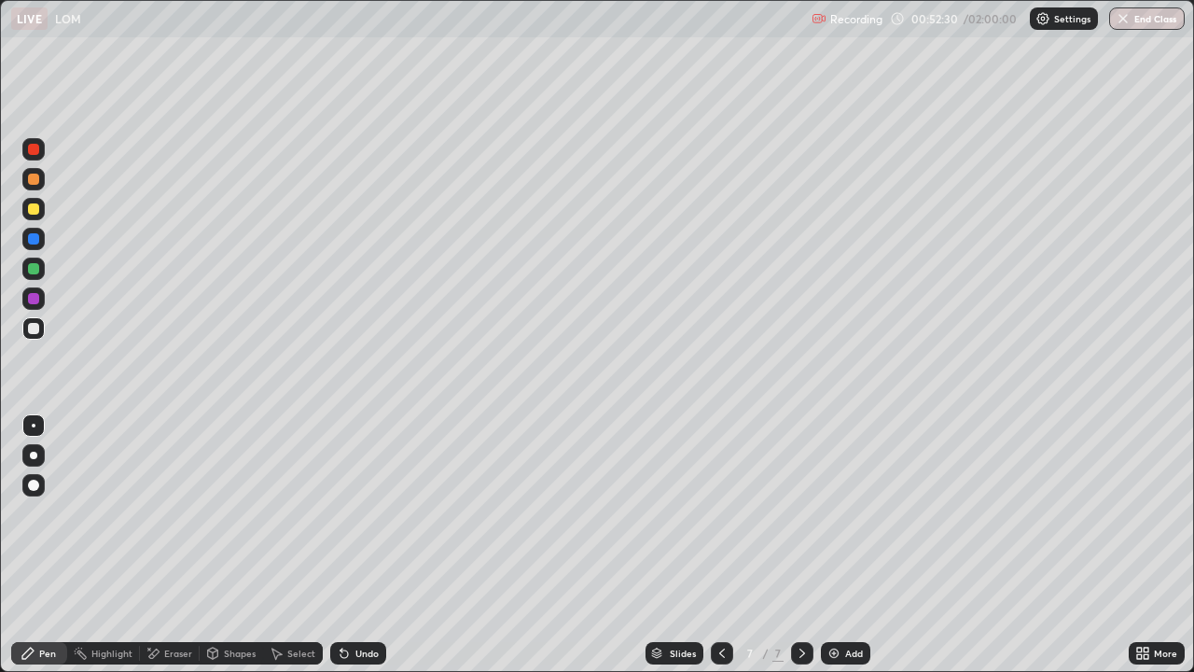
click at [180, 545] on div "Eraser" at bounding box center [170, 653] width 60 height 22
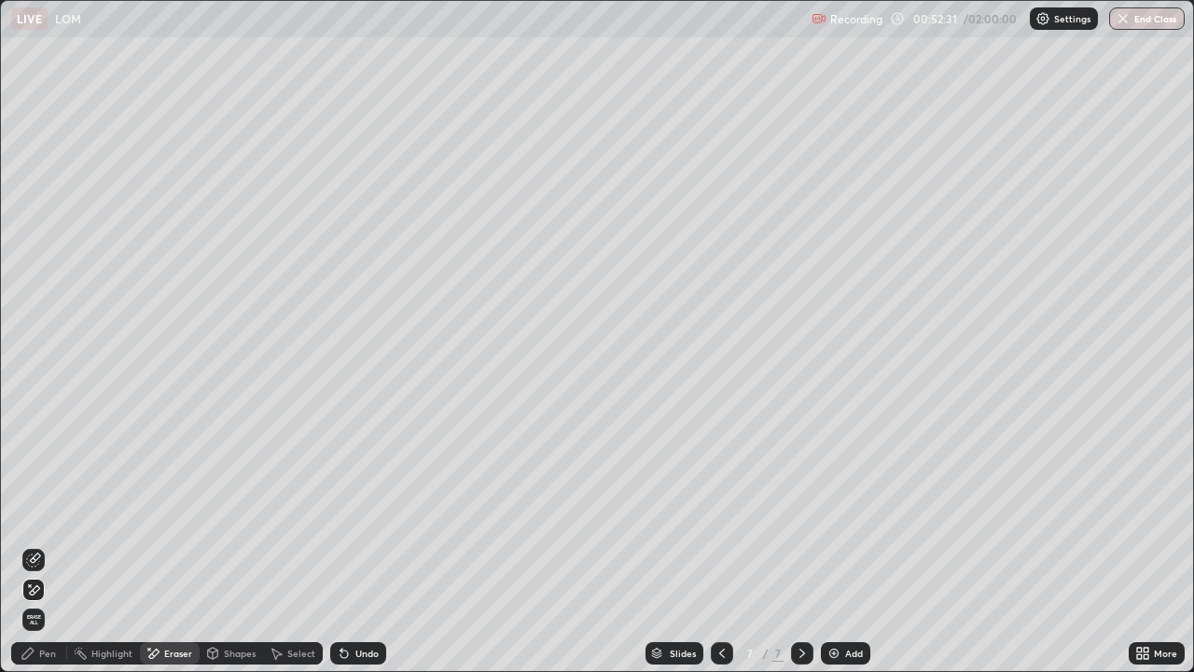
click at [35, 545] on span "Erase all" at bounding box center [33, 619] width 21 height 11
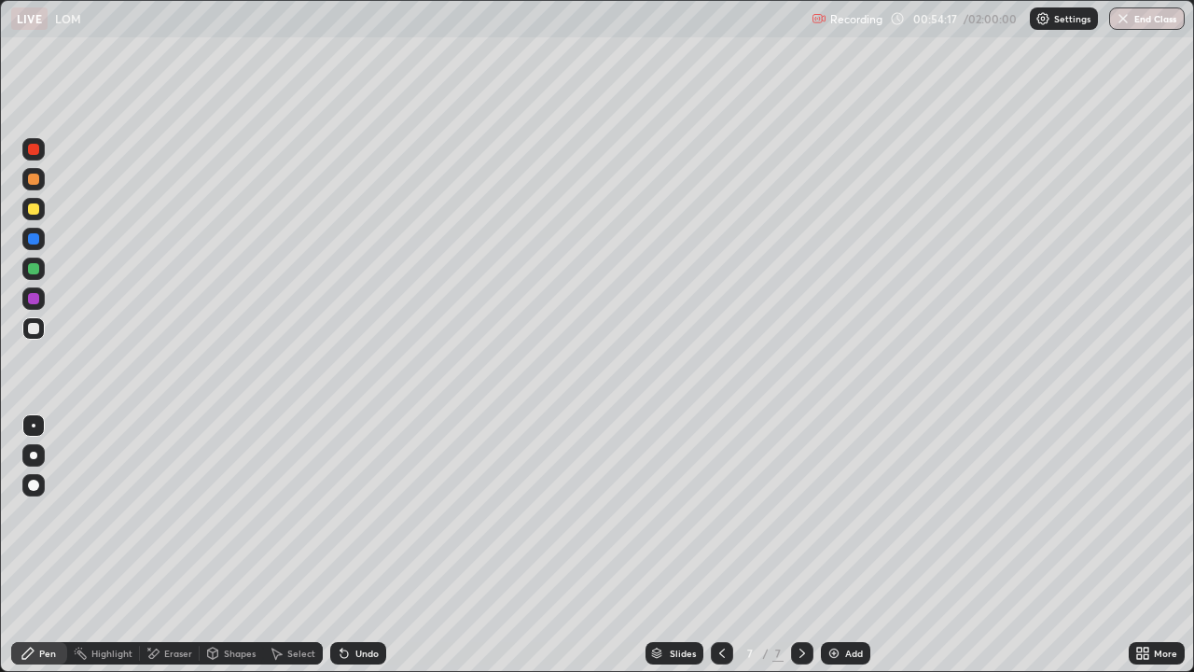
click at [555, 545] on div "Slides 7 / 7 Add" at bounding box center [757, 652] width 742 height 37
click at [357, 545] on div "Undo" at bounding box center [366, 652] width 23 height 9
click at [853, 545] on div "Add" at bounding box center [854, 652] width 18 height 9
click at [720, 545] on icon at bounding box center [721, 652] width 15 height 15
click at [800, 545] on icon at bounding box center [802, 652] width 15 height 15
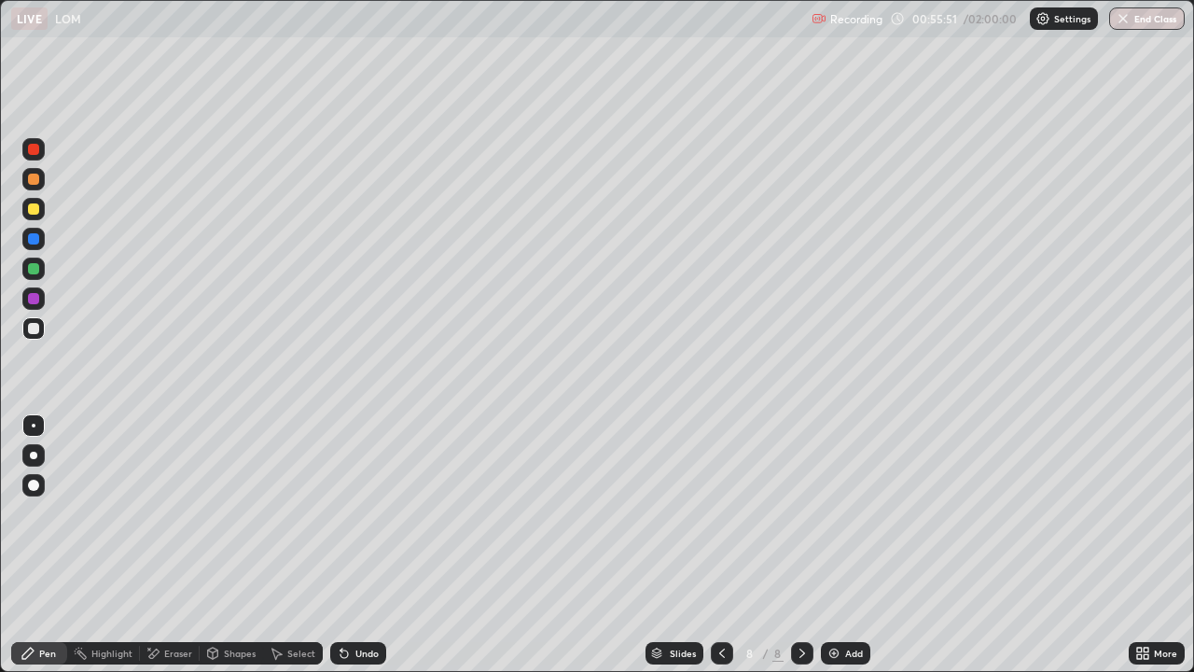
click at [352, 545] on div "Undo" at bounding box center [358, 653] width 56 height 22
click at [340, 545] on div "Undo" at bounding box center [358, 653] width 56 height 22
click at [847, 545] on div "Add" at bounding box center [845, 653] width 49 height 22
click at [350, 545] on div "Undo" at bounding box center [358, 653] width 56 height 22
click at [348, 545] on icon at bounding box center [344, 652] width 15 height 15
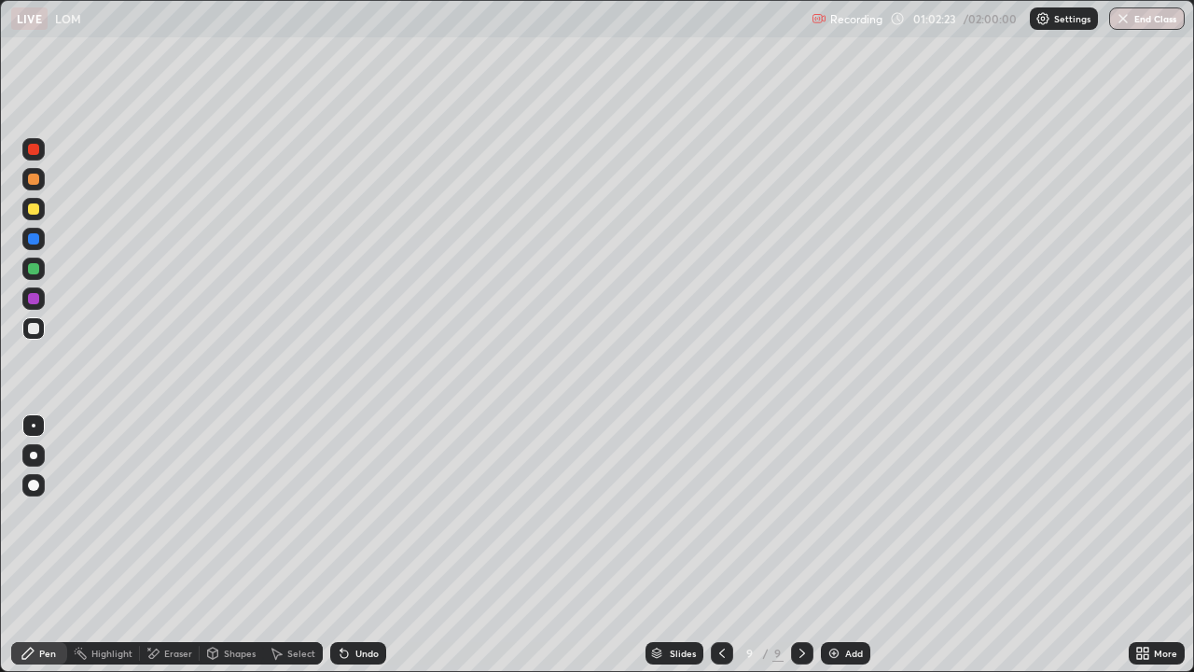
click at [341, 545] on icon at bounding box center [343, 653] width 7 height 7
click at [362, 545] on div "Undo" at bounding box center [358, 653] width 56 height 22
click at [362, 545] on div "Undo" at bounding box center [366, 652] width 23 height 9
click at [363, 545] on div "Undo" at bounding box center [358, 653] width 56 height 22
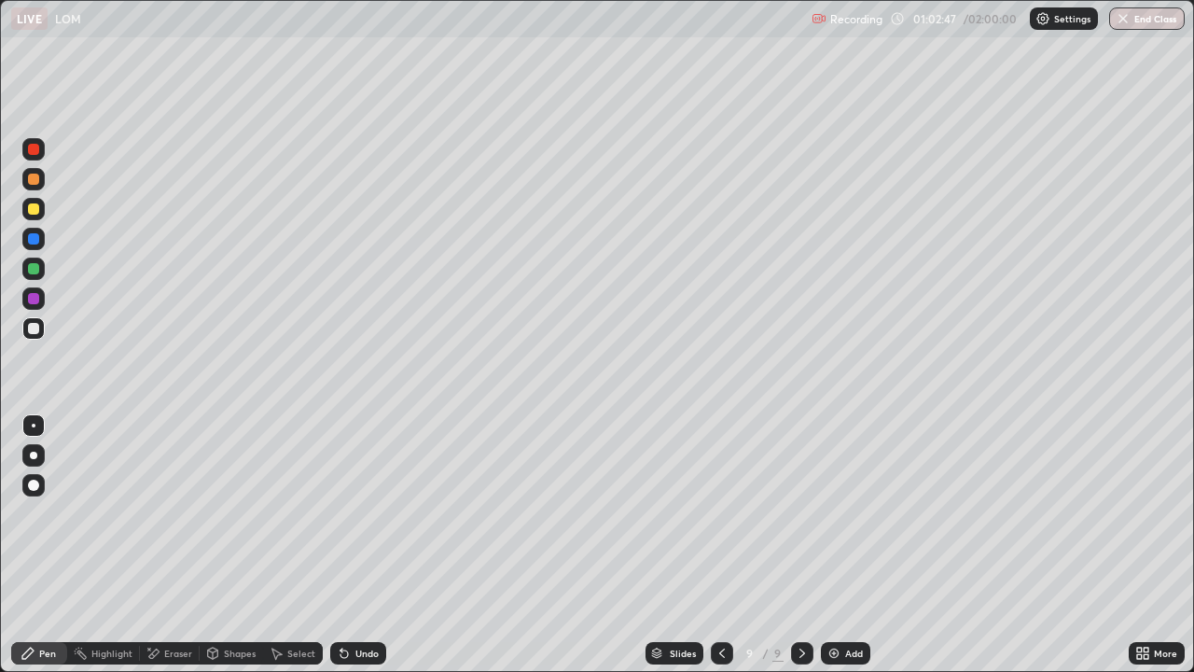
click at [363, 545] on div "Undo" at bounding box center [366, 652] width 23 height 9
click at [353, 545] on div "Undo" at bounding box center [358, 653] width 56 height 22
click at [365, 545] on div "Undo" at bounding box center [358, 653] width 56 height 22
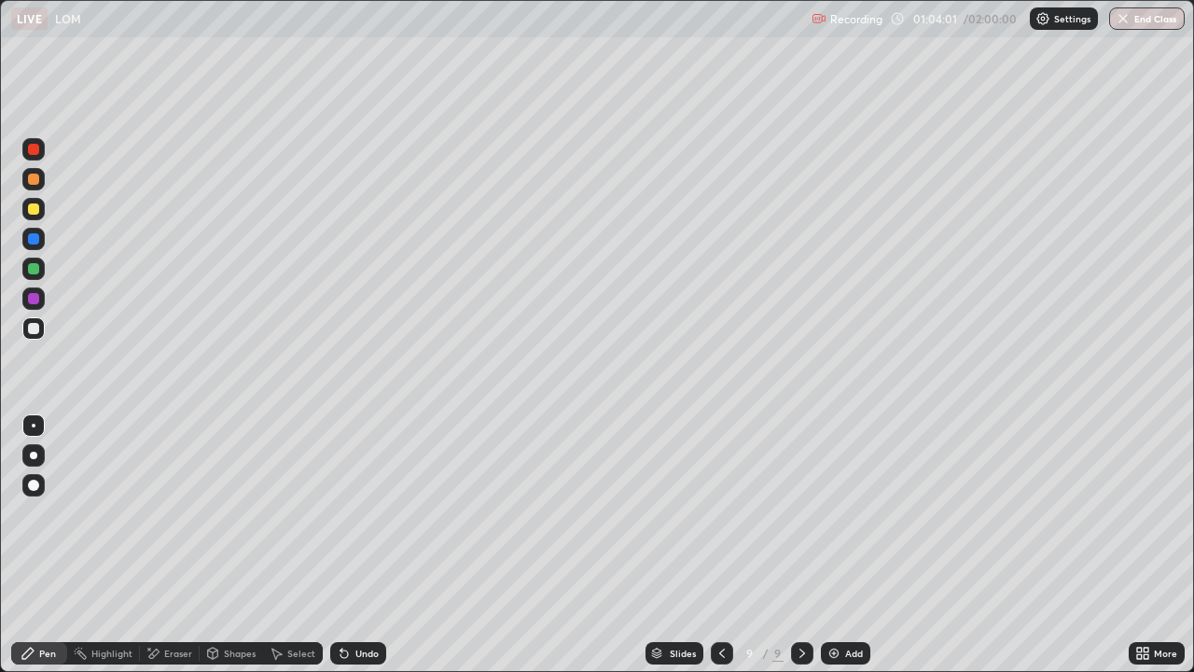
click at [374, 545] on div "Undo" at bounding box center [358, 653] width 56 height 22
click at [371, 545] on div "Undo" at bounding box center [358, 653] width 56 height 22
click at [376, 545] on div "Undo" at bounding box center [358, 653] width 56 height 22
click at [720, 545] on icon at bounding box center [722, 652] width 6 height 9
click at [724, 545] on icon at bounding box center [721, 652] width 15 height 15
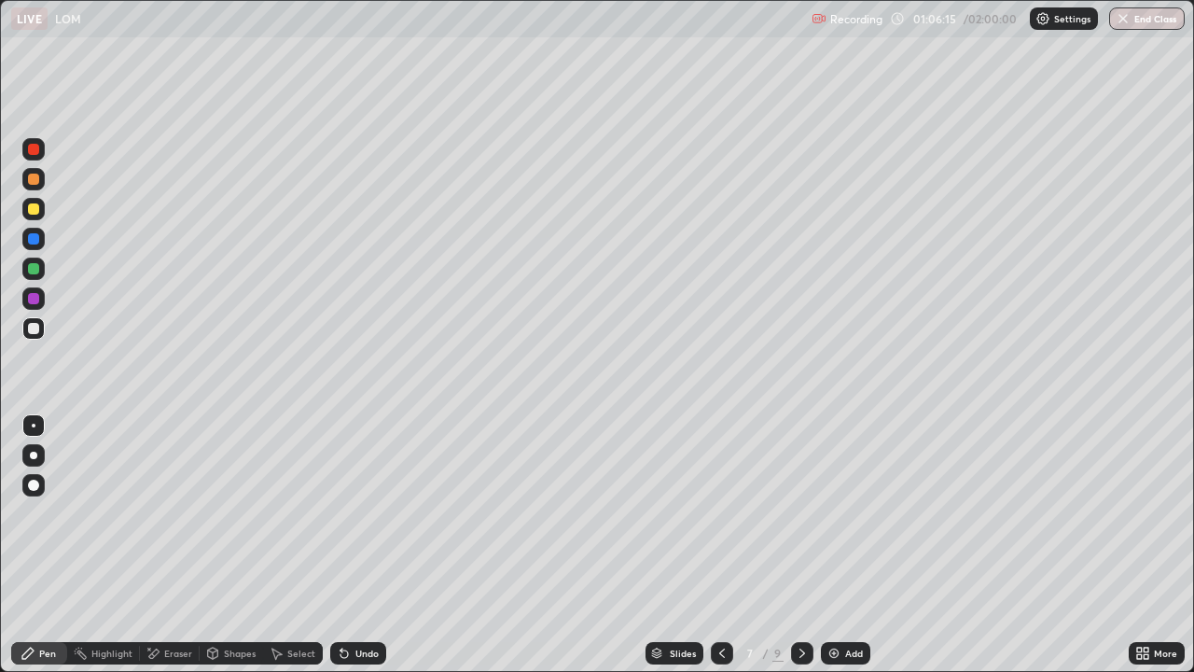
click at [720, 545] on icon at bounding box center [721, 652] width 15 height 15
click at [798, 545] on icon at bounding box center [802, 652] width 15 height 15
click at [800, 545] on icon at bounding box center [802, 652] width 15 height 15
click at [803, 545] on icon at bounding box center [802, 652] width 15 height 15
click at [846, 545] on div "Add" at bounding box center [854, 652] width 18 height 9
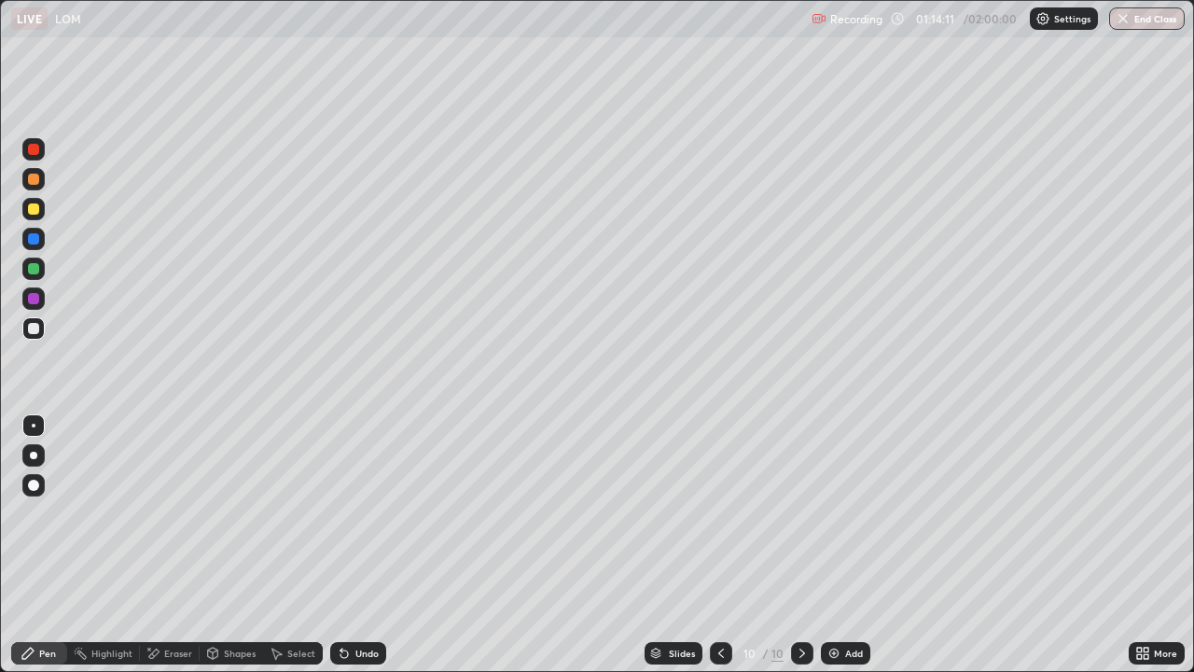
click at [361, 545] on div "Undo" at bounding box center [366, 652] width 23 height 9
click at [172, 545] on div "Eraser" at bounding box center [178, 652] width 28 height 9
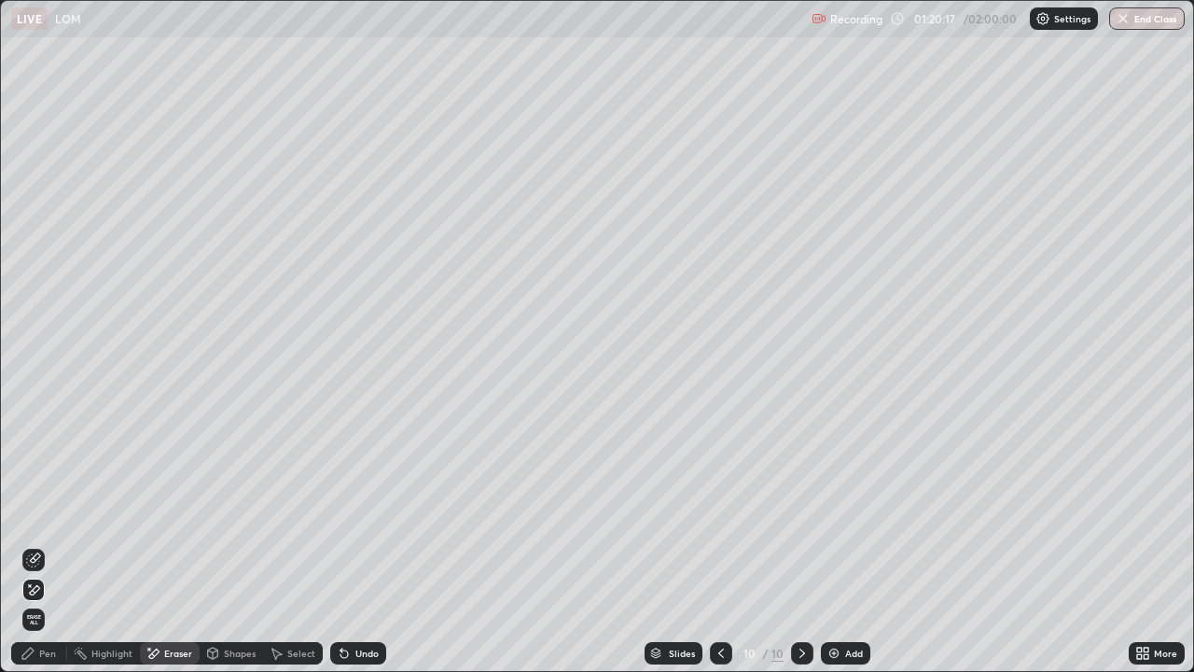
click at [53, 545] on div "Pen" at bounding box center [39, 653] width 56 height 22
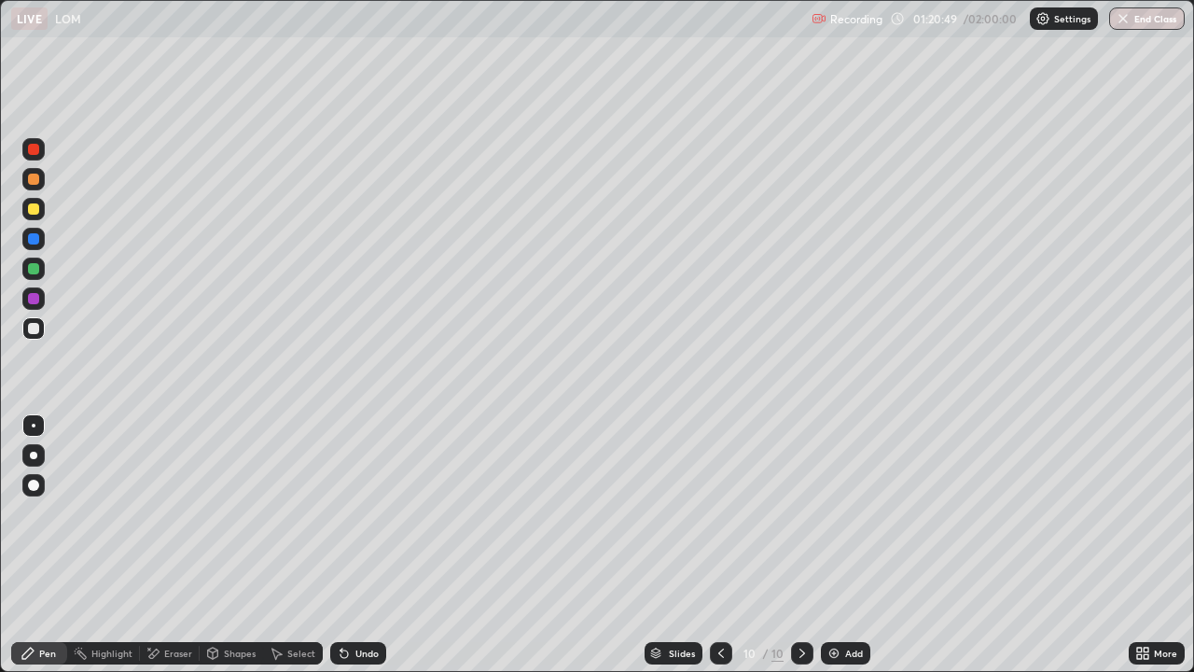
click at [359, 545] on div "Undo" at bounding box center [366, 652] width 23 height 9
click at [360, 545] on div "Undo" at bounding box center [366, 652] width 23 height 9
click at [352, 545] on div "Undo" at bounding box center [358, 653] width 56 height 22
click at [355, 545] on div "Undo" at bounding box center [366, 652] width 23 height 9
click at [370, 545] on div "Undo" at bounding box center [358, 653] width 56 height 22
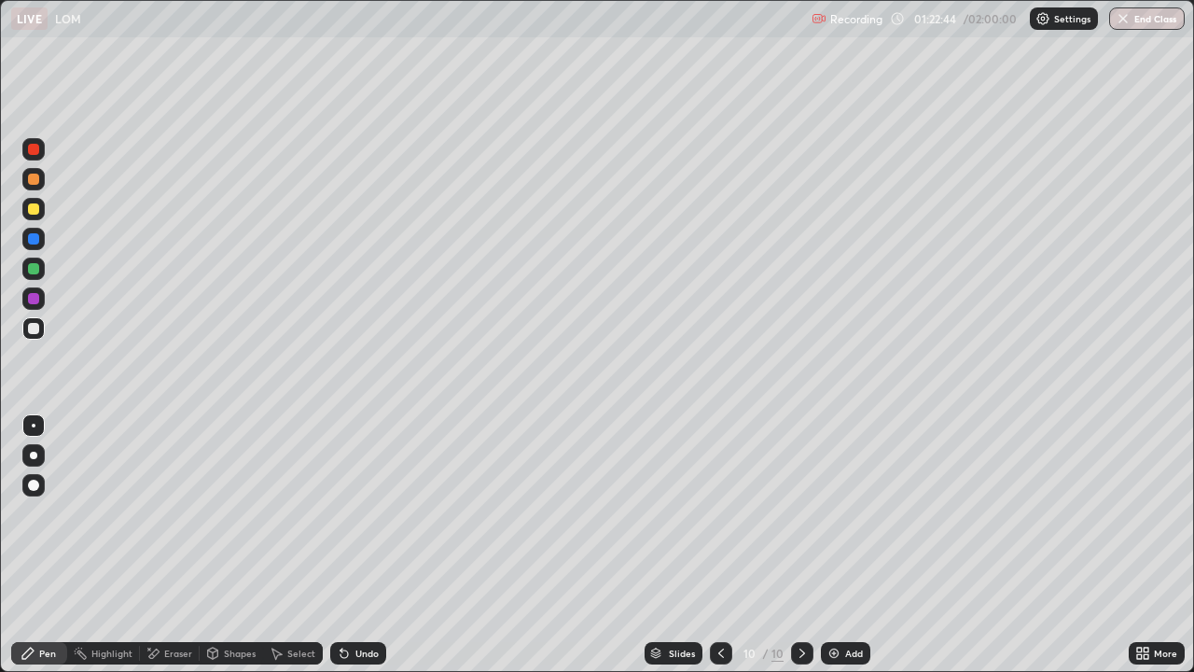
click at [867, 545] on div "Add" at bounding box center [845, 653] width 49 height 22
click at [352, 545] on div "Undo" at bounding box center [358, 653] width 56 height 22
click at [351, 545] on div "Undo" at bounding box center [358, 653] width 56 height 22
click at [179, 545] on div "Eraser" at bounding box center [178, 652] width 28 height 9
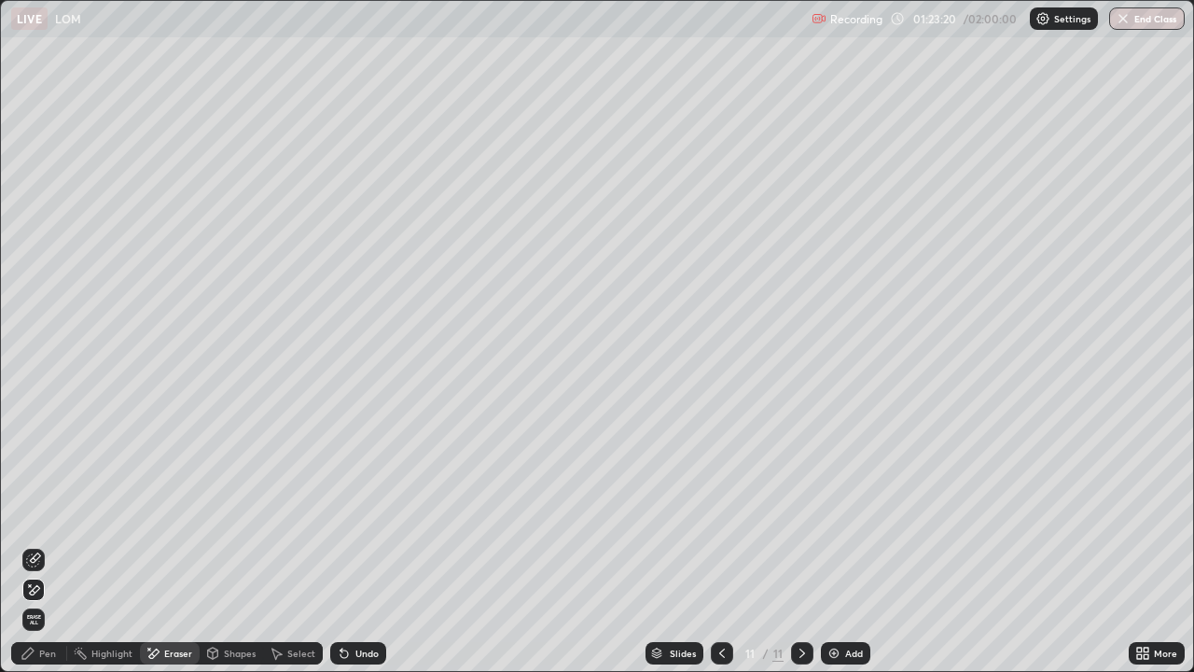
click at [39, 545] on icon at bounding box center [33, 560] width 12 height 12
click at [55, 545] on div "Pen" at bounding box center [47, 652] width 17 height 9
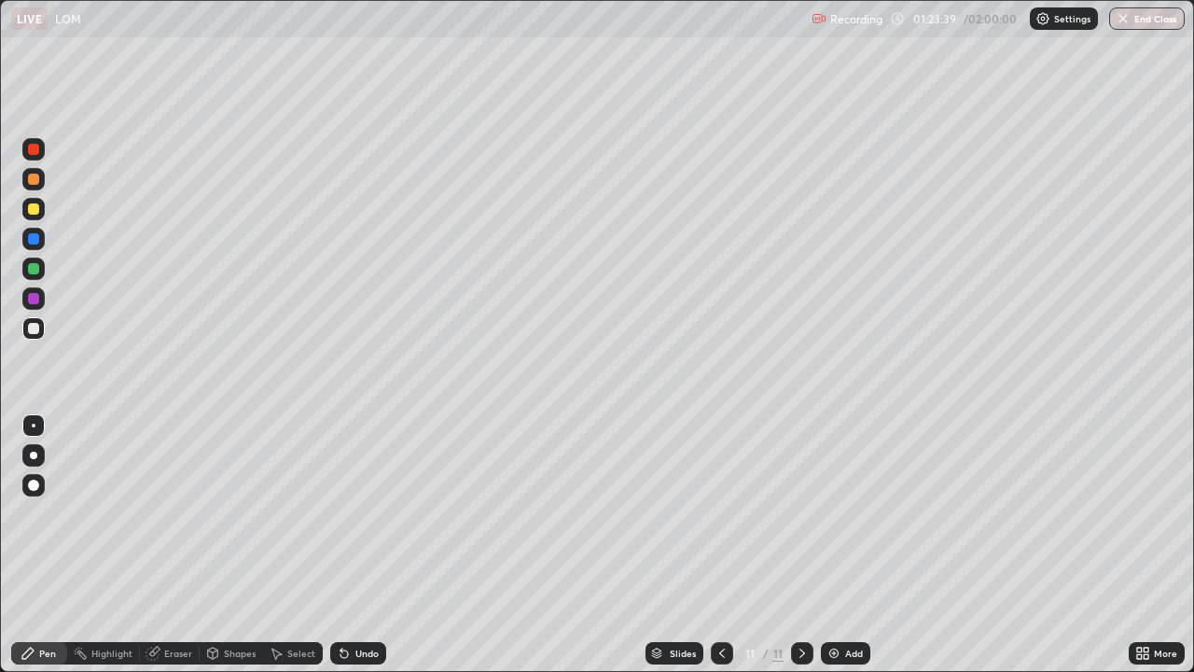
click at [348, 545] on icon at bounding box center [344, 652] width 15 height 15
click at [355, 545] on div "Undo" at bounding box center [358, 653] width 56 height 22
click at [356, 545] on div "Undo" at bounding box center [366, 652] width 23 height 9
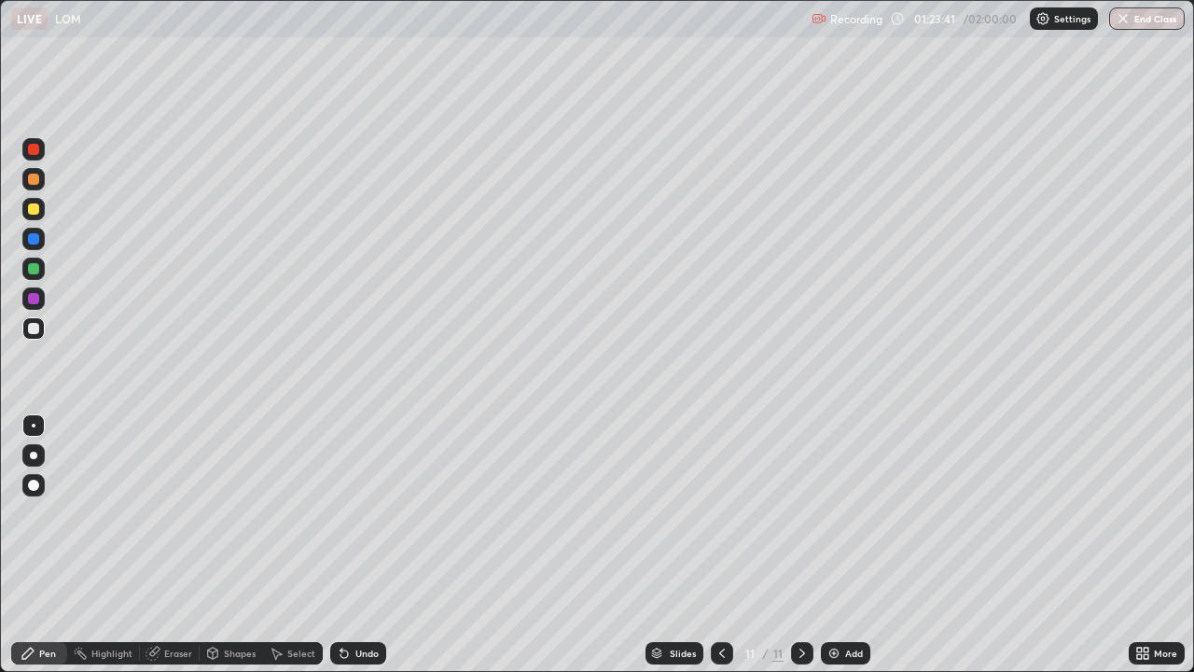
click at [360, 545] on div "Undo" at bounding box center [366, 652] width 23 height 9
click at [359, 545] on div "Undo" at bounding box center [366, 652] width 23 height 9
click at [355, 545] on div "Undo" at bounding box center [358, 653] width 56 height 22
click at [352, 545] on div "Undo" at bounding box center [358, 653] width 56 height 22
click at [368, 545] on div "Undo" at bounding box center [358, 653] width 56 height 22
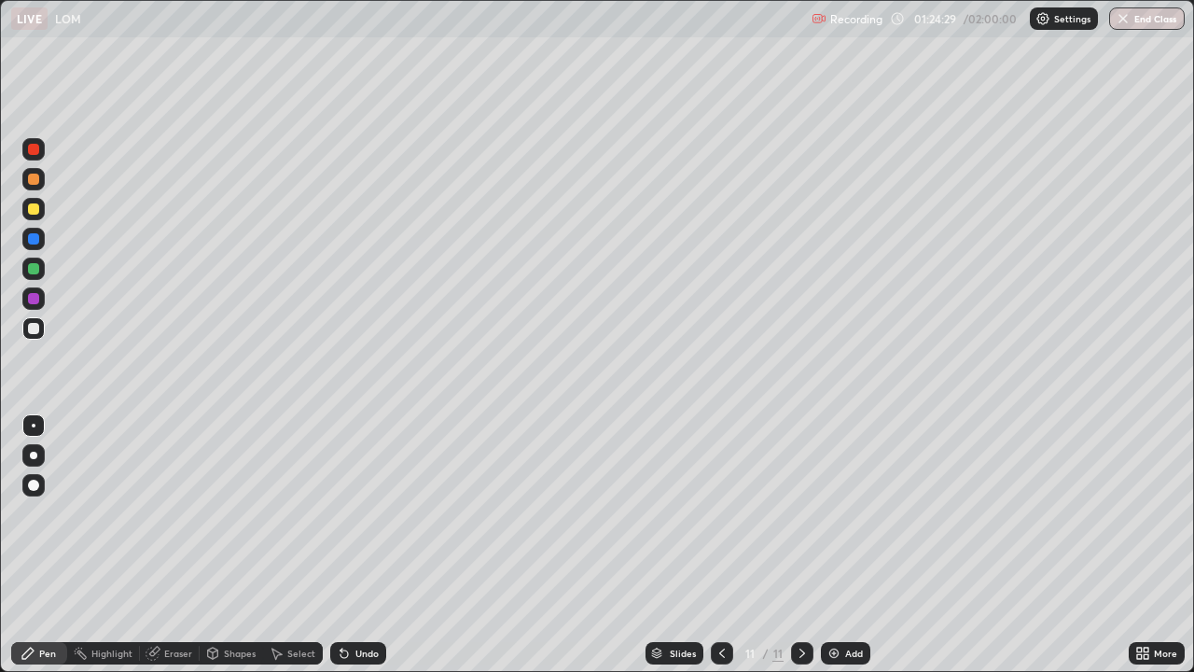
click at [367, 545] on div "Undo" at bounding box center [366, 652] width 23 height 9
click at [366, 545] on div "Undo" at bounding box center [366, 652] width 23 height 9
click at [372, 545] on div "Undo" at bounding box center [358, 653] width 56 height 22
click at [373, 545] on div "Undo" at bounding box center [358, 653] width 56 height 22
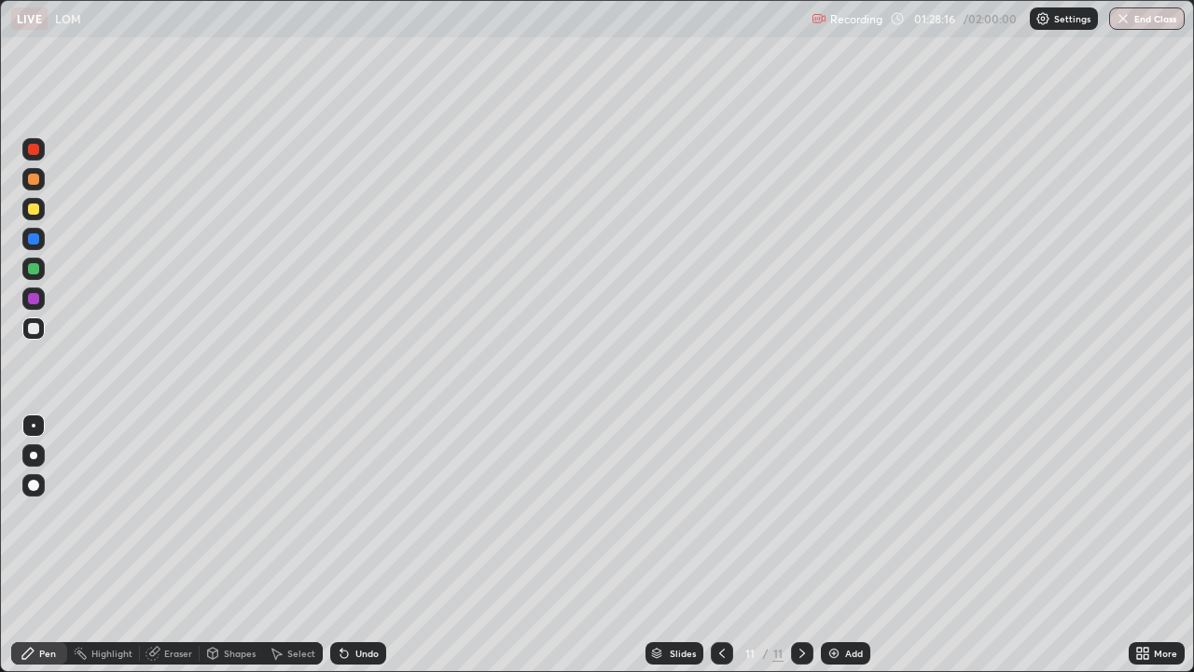
click at [370, 545] on div "Undo" at bounding box center [358, 653] width 56 height 22
click at [369, 545] on div "Undo" at bounding box center [366, 652] width 23 height 9
click at [366, 545] on div "Undo" at bounding box center [366, 652] width 23 height 9
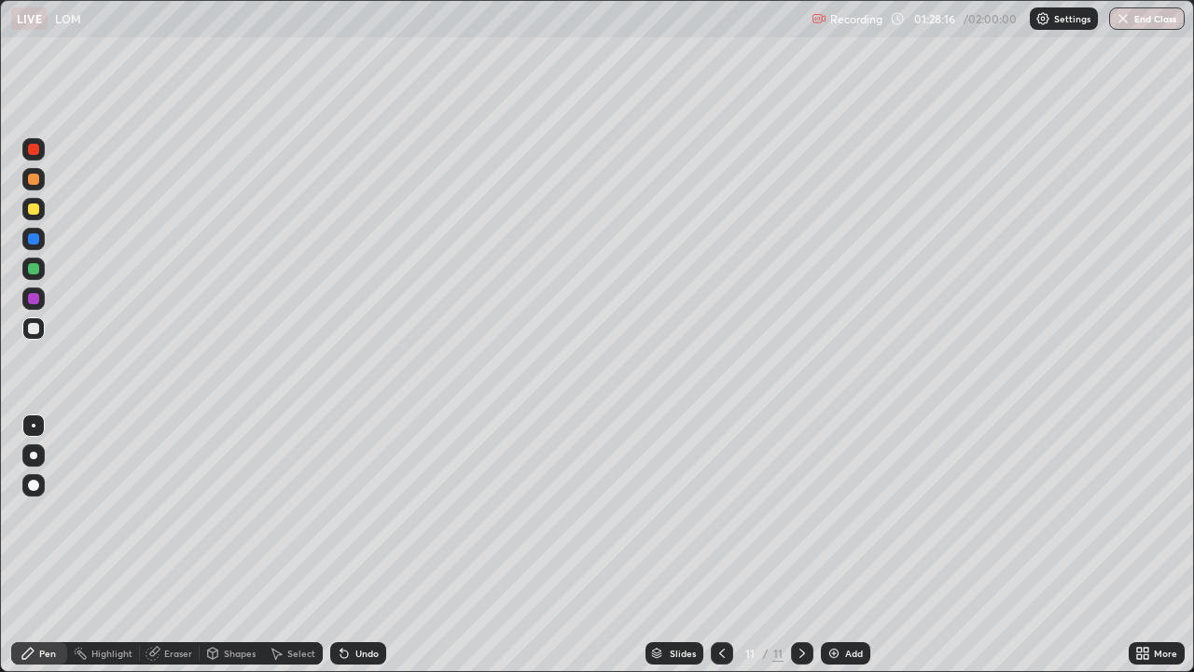
click at [366, 545] on div "Undo" at bounding box center [366, 652] width 23 height 9
click at [842, 545] on div "Add" at bounding box center [845, 653] width 49 height 22
click at [350, 545] on div "Undo" at bounding box center [358, 653] width 56 height 22
click at [720, 545] on icon at bounding box center [721, 652] width 15 height 15
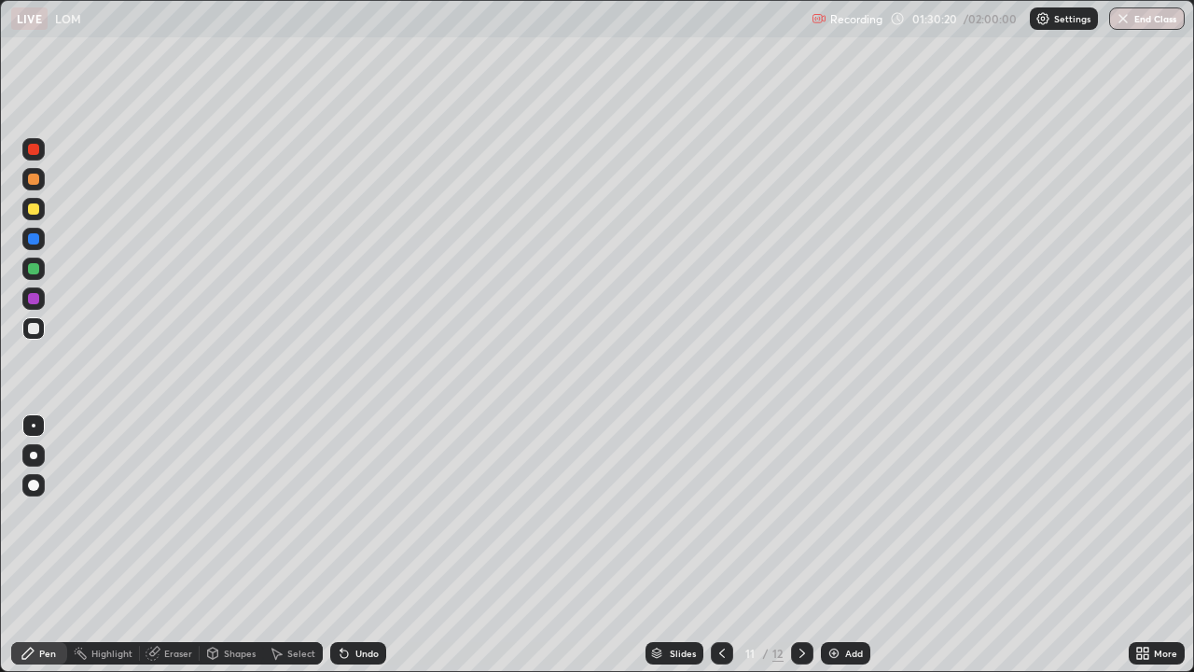
click at [801, 545] on icon at bounding box center [802, 652] width 15 height 15
click at [720, 545] on icon at bounding box center [721, 652] width 15 height 15
click at [800, 545] on icon at bounding box center [802, 652] width 15 height 15
click at [847, 545] on div "Add" at bounding box center [845, 653] width 49 height 22
click at [350, 545] on div "Undo" at bounding box center [358, 653] width 56 height 22
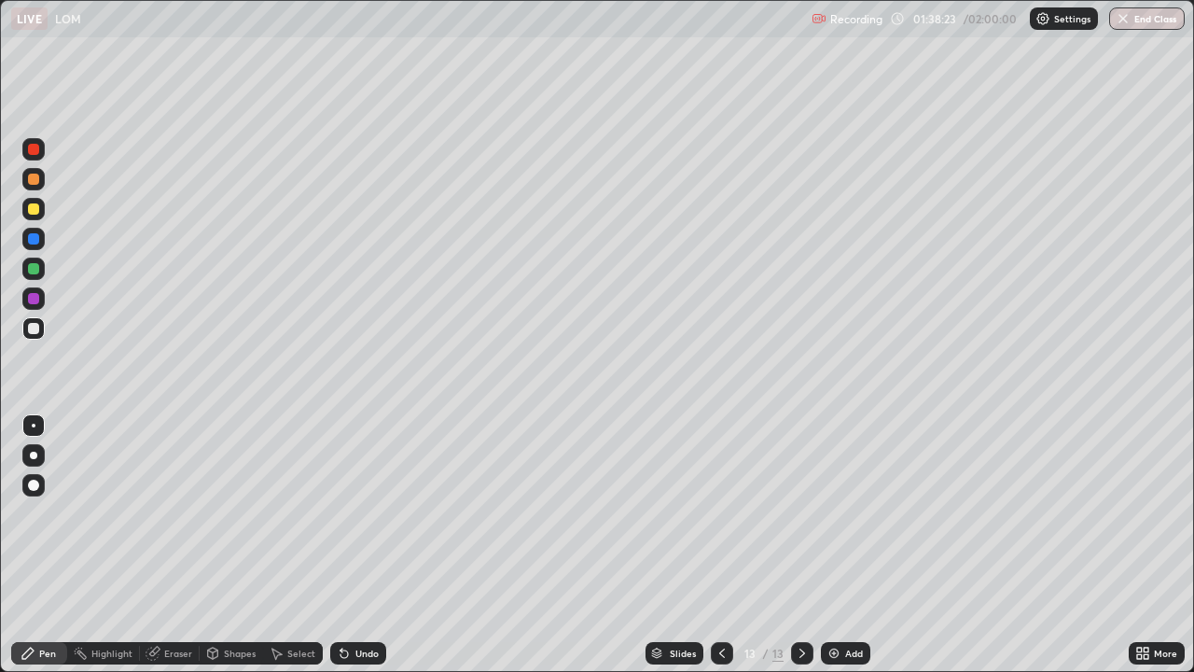
click at [355, 545] on div "Undo" at bounding box center [366, 652] width 23 height 9
click at [181, 545] on div "Eraser" at bounding box center [178, 652] width 28 height 9
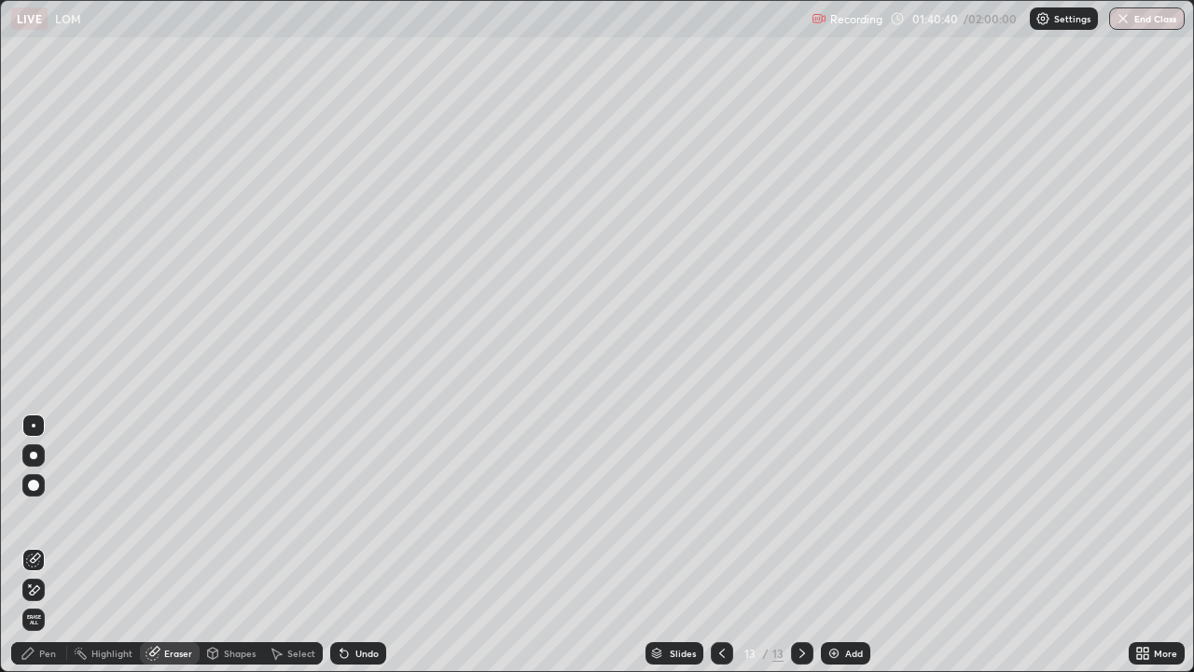
click at [48, 545] on div "Pen" at bounding box center [47, 652] width 17 height 9
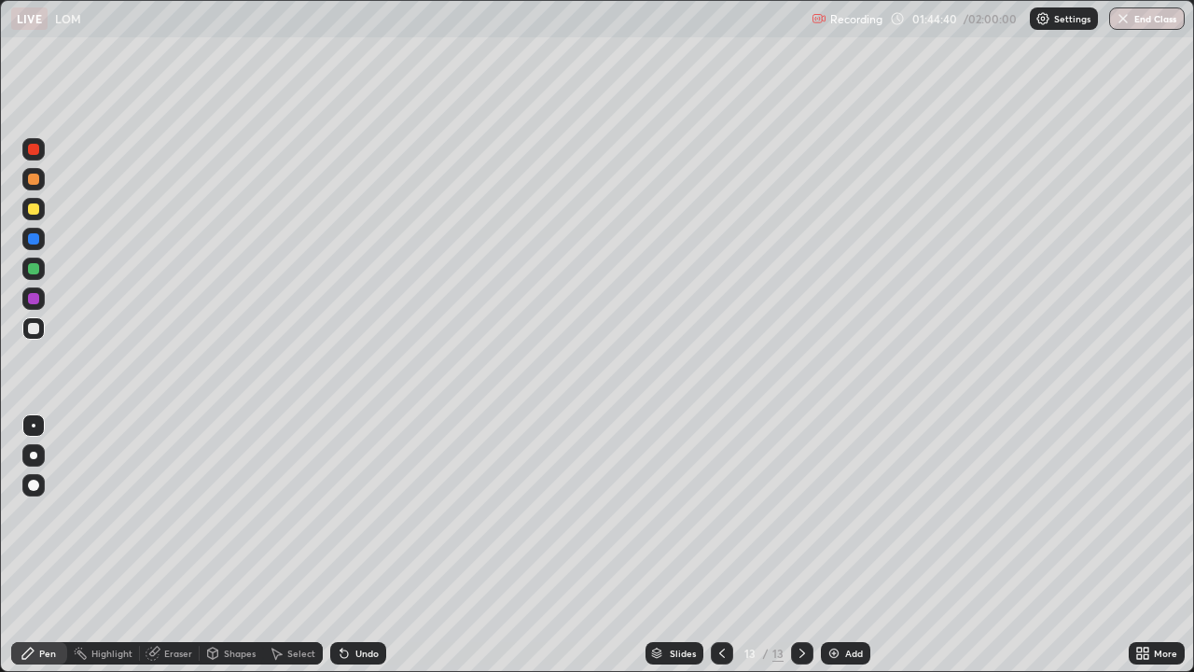
click at [848, 545] on div "Add" at bounding box center [854, 652] width 18 height 9
click at [729, 545] on div at bounding box center [722, 653] width 22 height 22
click at [807, 545] on icon at bounding box center [802, 652] width 15 height 15
click at [349, 545] on div "Undo" at bounding box center [358, 653] width 56 height 22
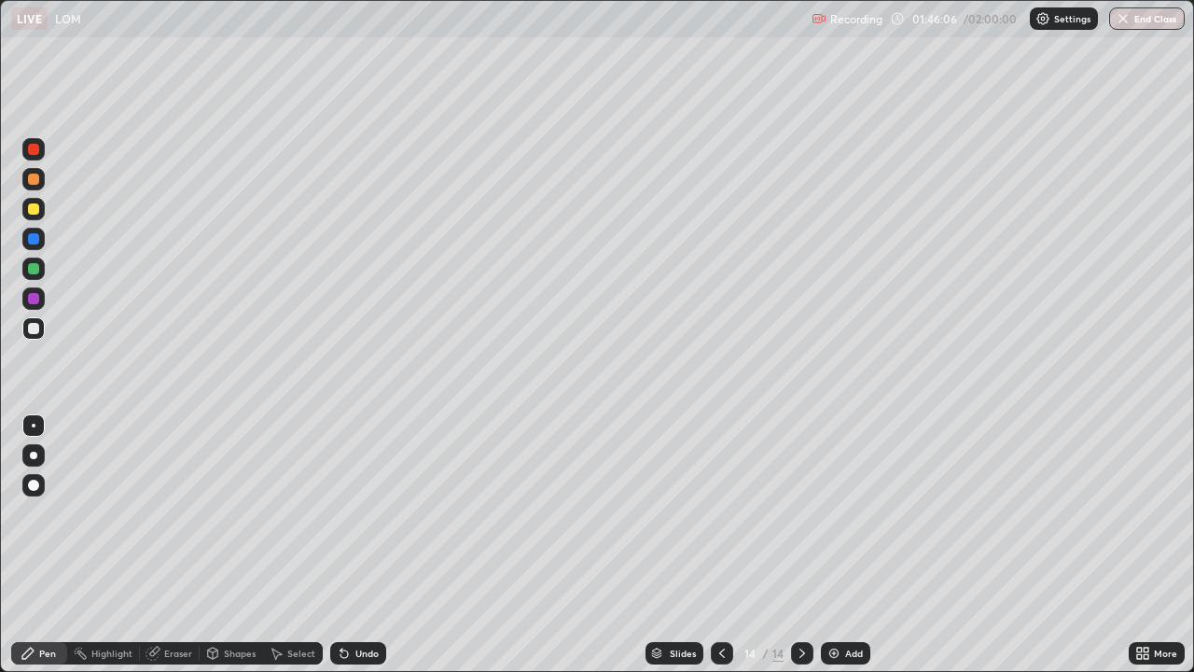
click at [351, 545] on div "Undo" at bounding box center [358, 653] width 56 height 22
click at [350, 545] on div "Undo" at bounding box center [358, 653] width 56 height 22
click at [351, 545] on div "Undo" at bounding box center [358, 653] width 56 height 22
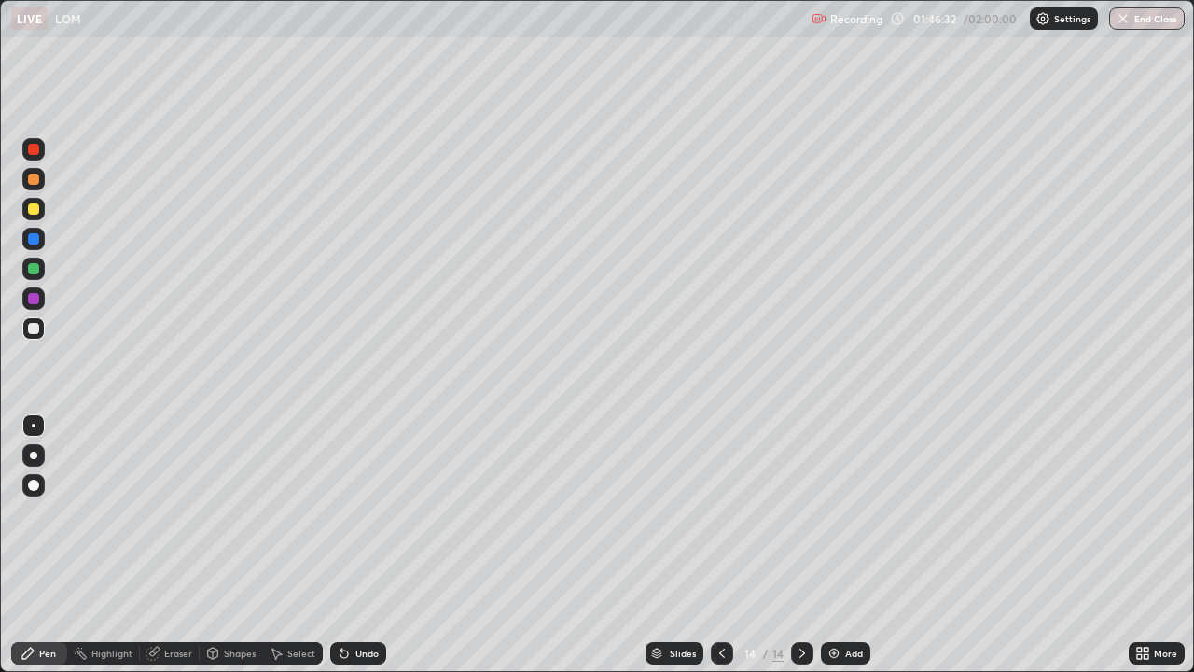
click at [172, 545] on div "Eraser" at bounding box center [170, 653] width 60 height 22
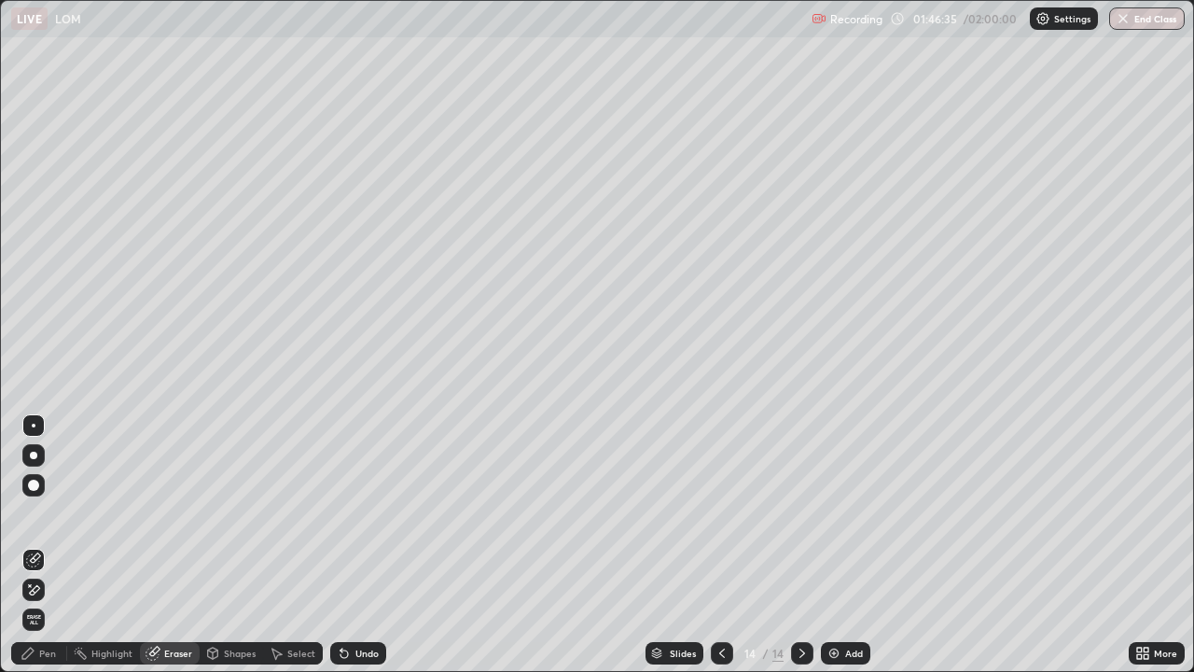
click at [45, 545] on div "Pen" at bounding box center [39, 653] width 56 height 22
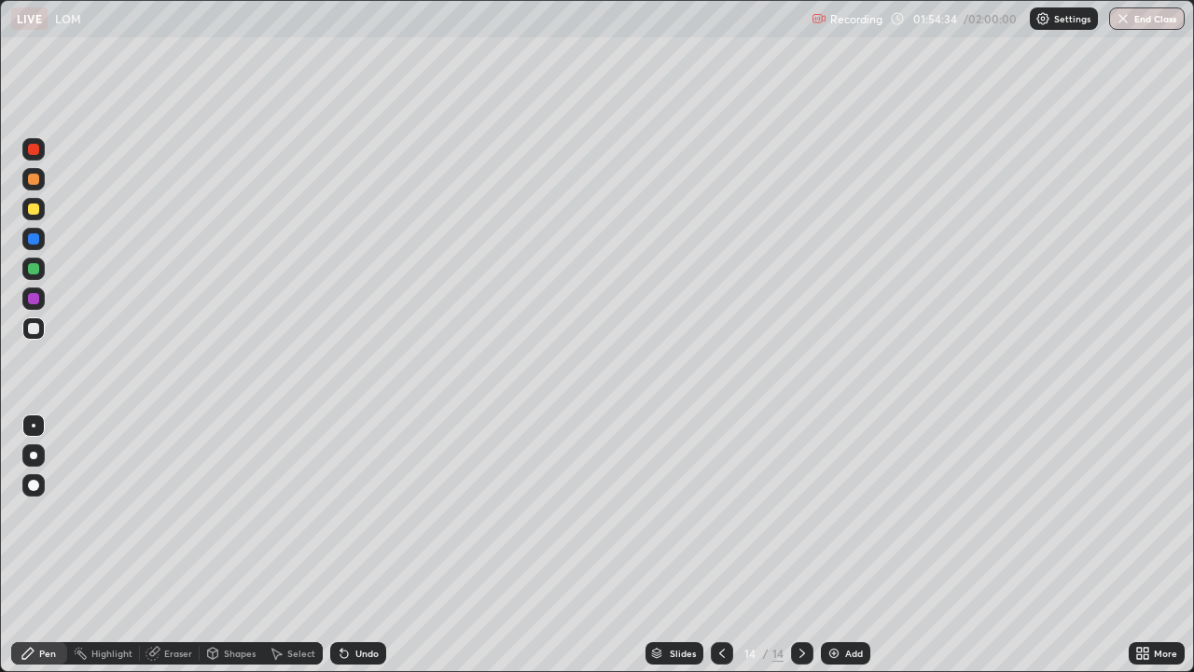
click at [1144, 25] on button "End Class" at bounding box center [1147, 18] width 76 height 22
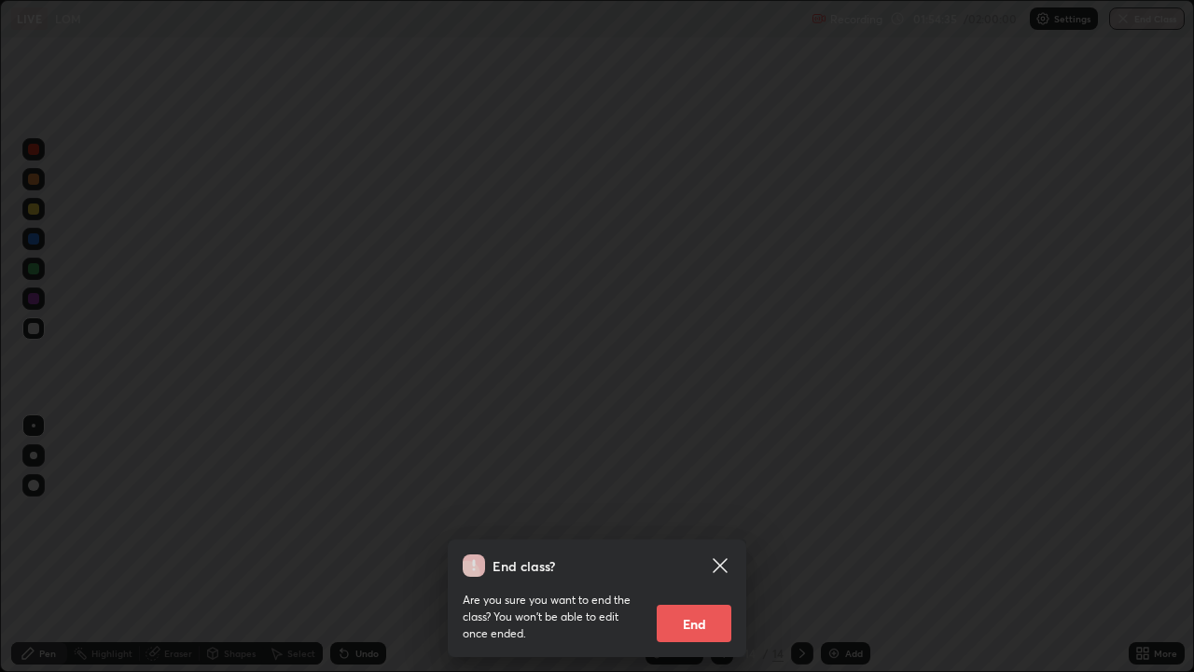
click at [703, 545] on button "End" at bounding box center [694, 622] width 75 height 37
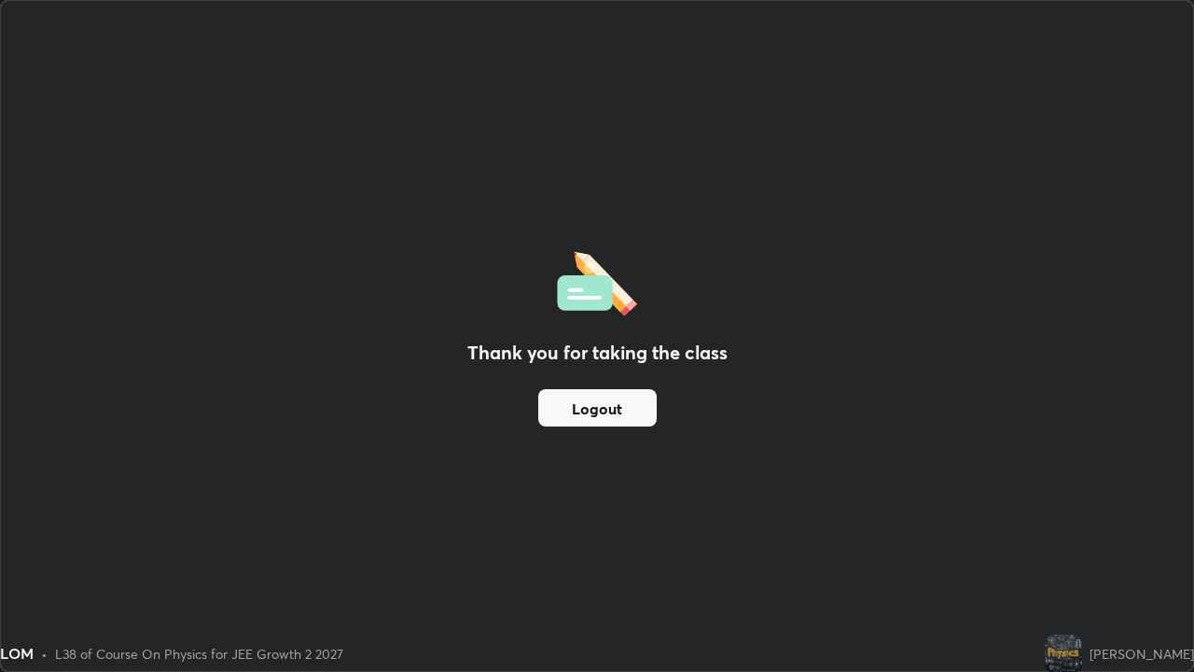
click at [637, 417] on button "Logout" at bounding box center [597, 407] width 118 height 37
